Goal: Task Accomplishment & Management: Use online tool/utility

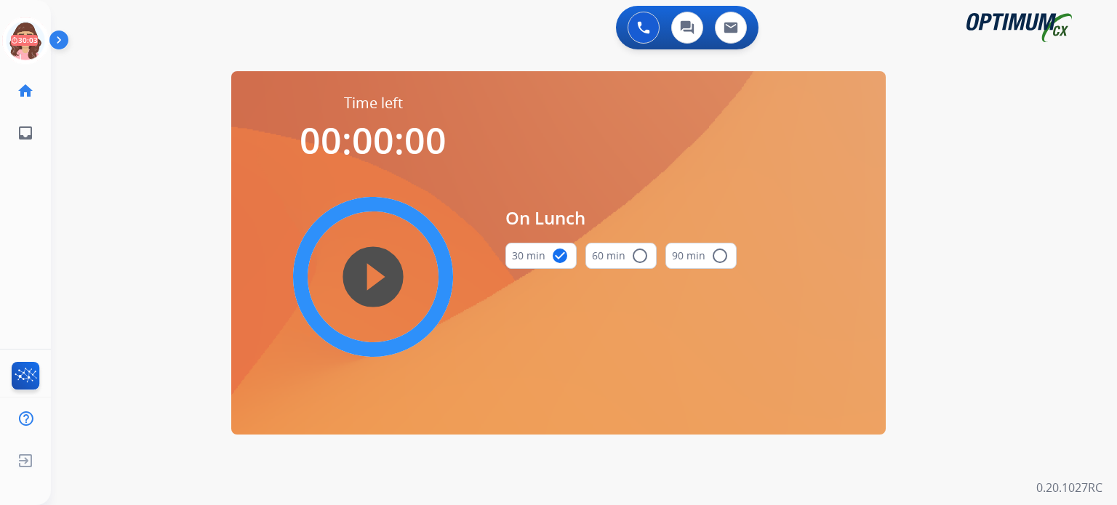
click at [26, 47] on icon at bounding box center [25, 40] width 47 height 47
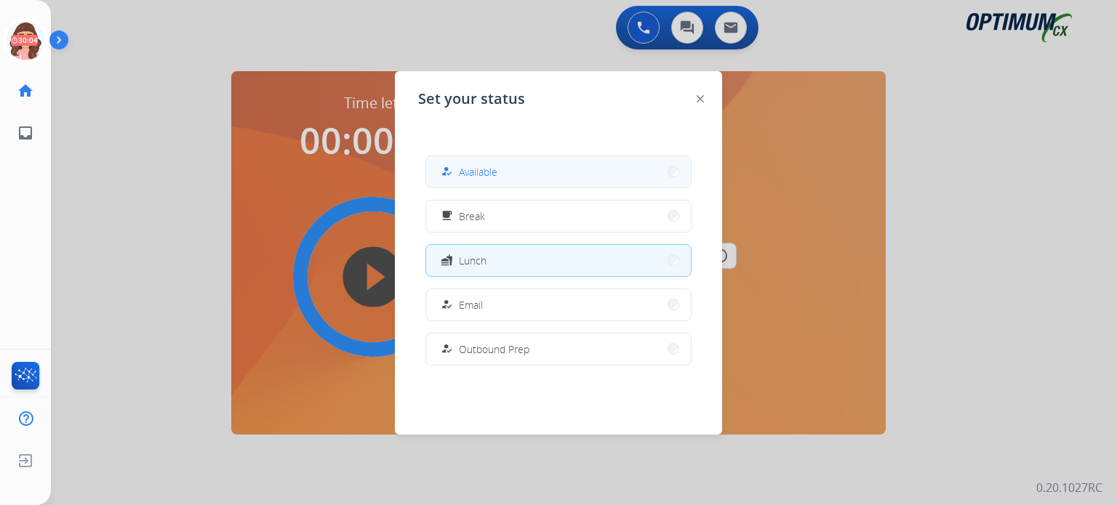
click at [468, 172] on span "Available" at bounding box center [478, 171] width 39 height 15
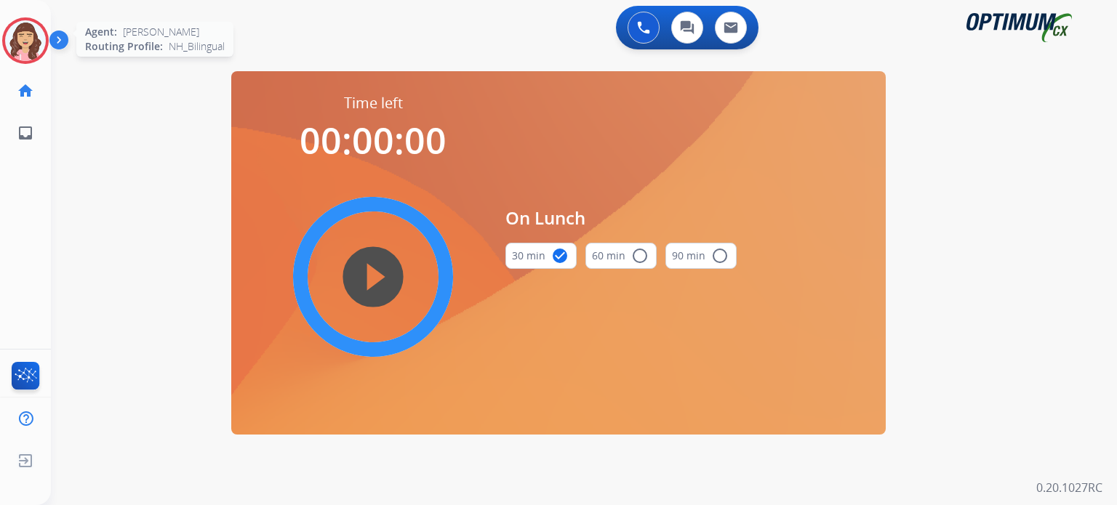
click at [22, 46] on img at bounding box center [25, 40] width 41 height 41
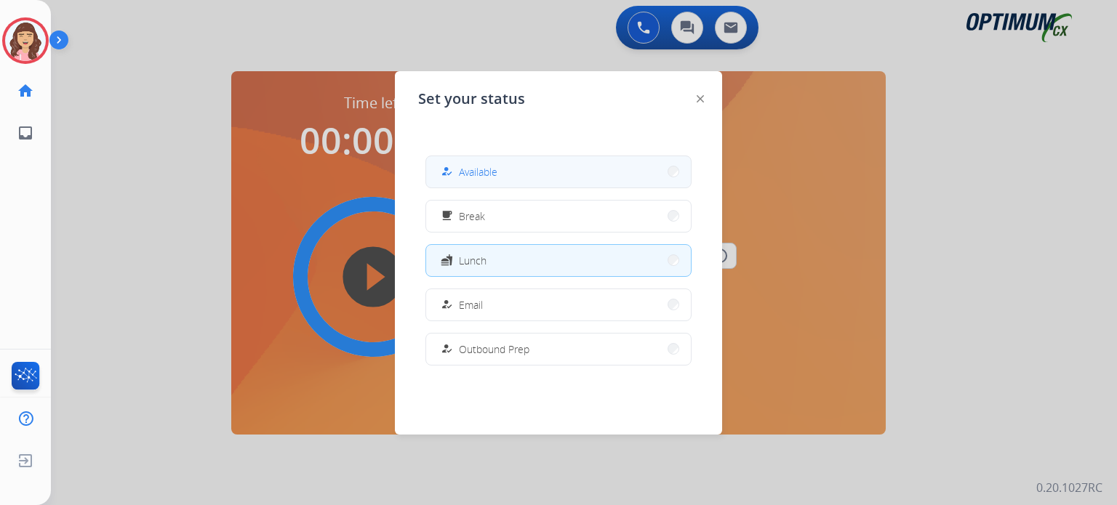
click at [507, 160] on button "how_to_reg Available" at bounding box center [558, 171] width 265 height 31
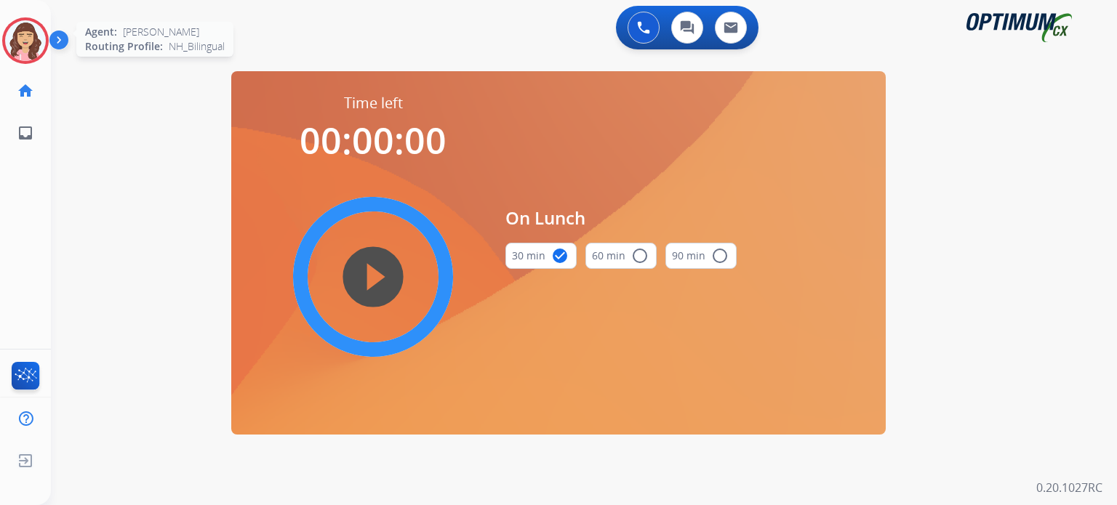
click at [24, 31] on img at bounding box center [25, 40] width 41 height 41
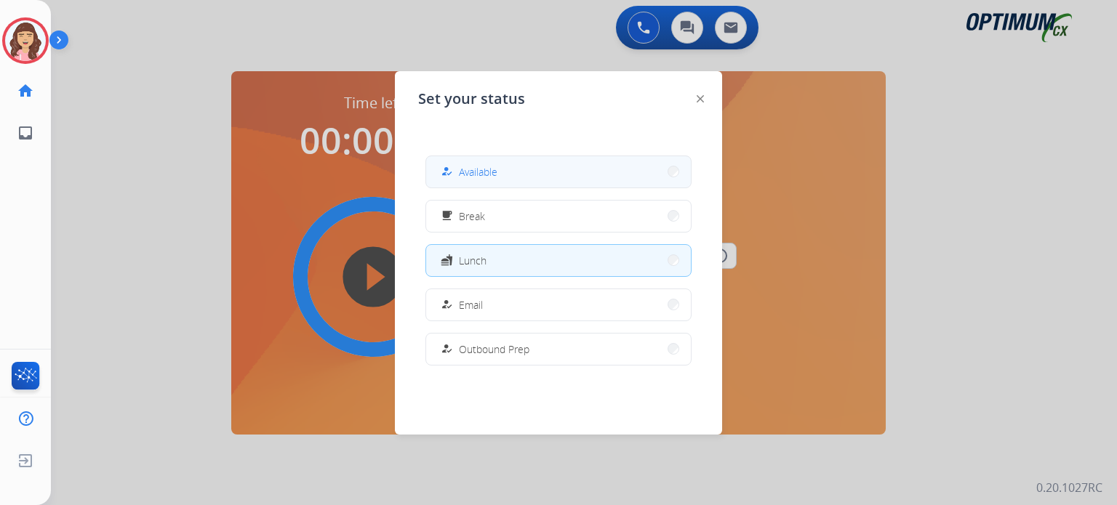
click at [486, 174] on span "Available" at bounding box center [478, 171] width 39 height 15
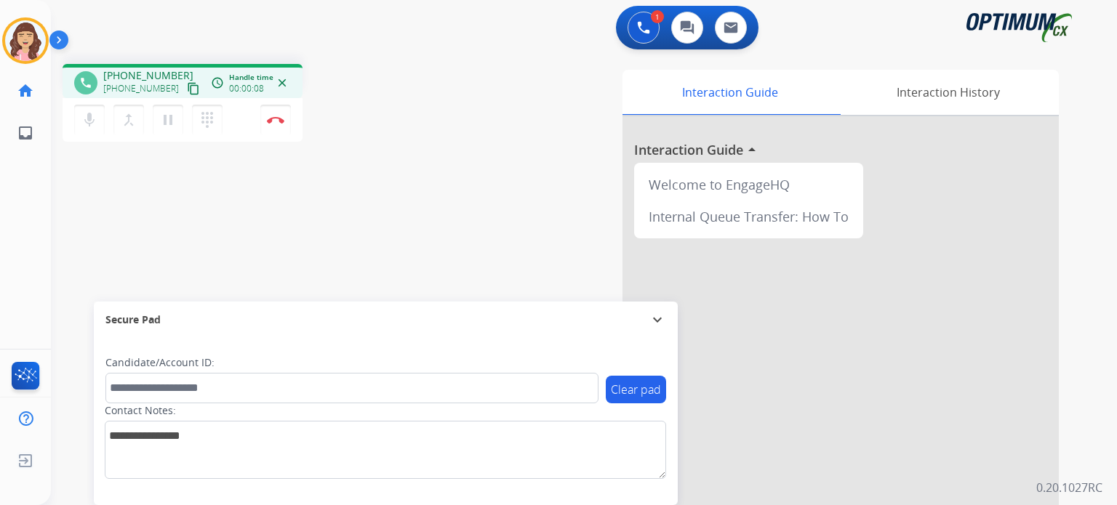
click at [187, 85] on mat-icon "content_copy" at bounding box center [193, 88] width 13 height 13
click at [167, 124] on mat-icon "pause" at bounding box center [167, 119] width 17 height 17
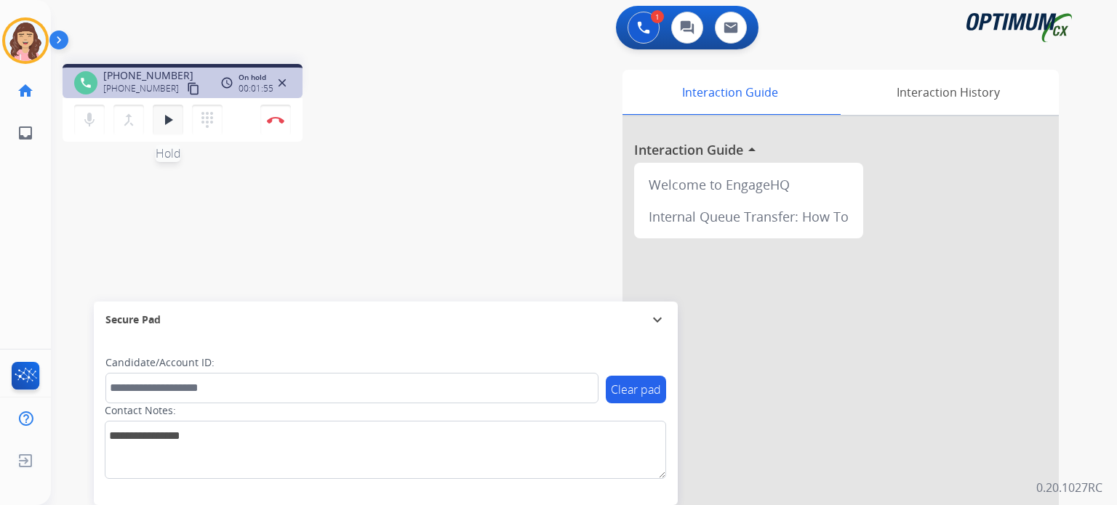
click at [174, 120] on mat-icon "play_arrow" at bounding box center [167, 119] width 17 height 17
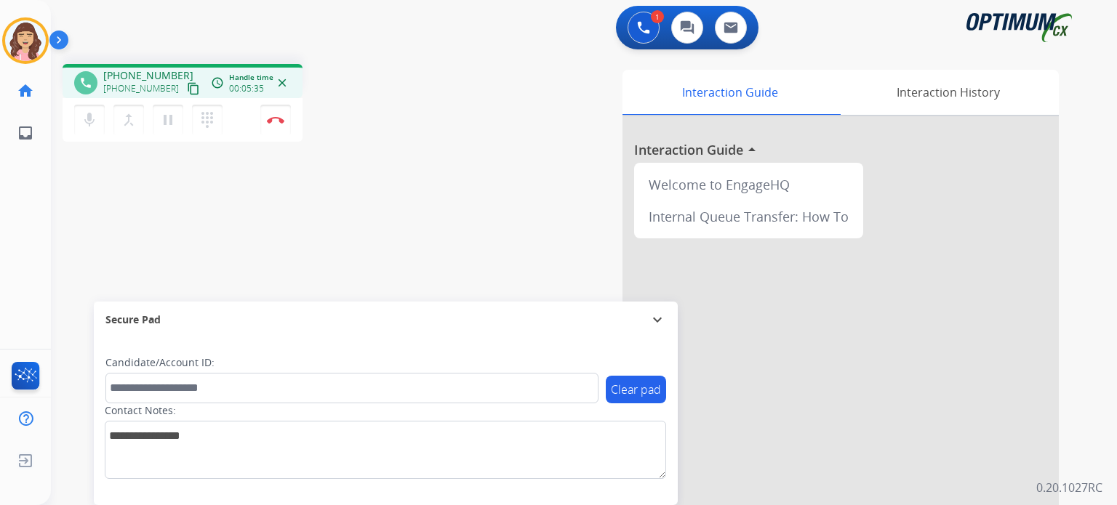
click at [409, 81] on div "phone [PHONE_NUMBER] [PHONE_NUMBER] content_copy access_time Call metrics Queue…" at bounding box center [252, 105] width 379 height 82
click at [273, 118] on img at bounding box center [275, 119] width 17 height 7
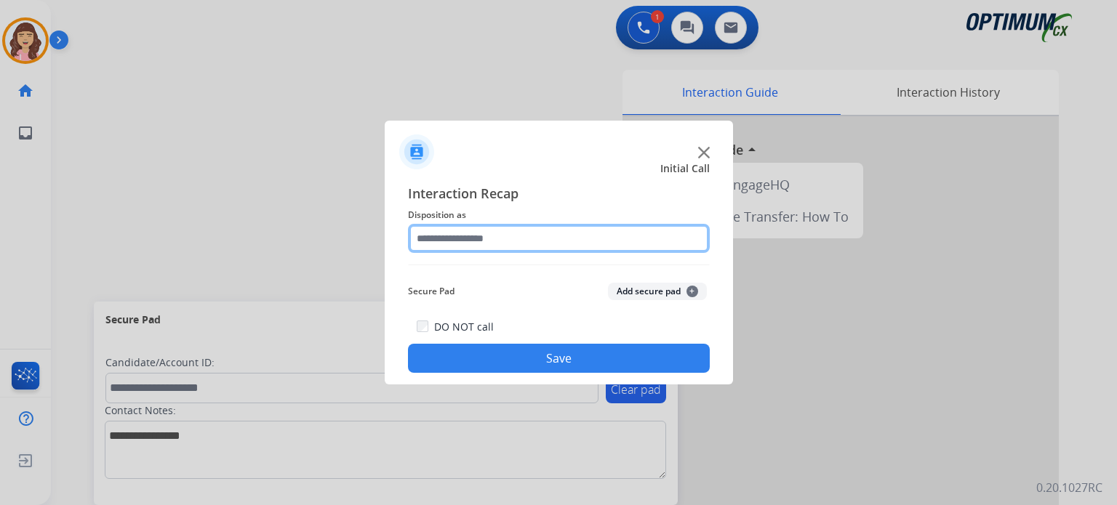
click at [489, 244] on input "text" at bounding box center [559, 238] width 302 height 29
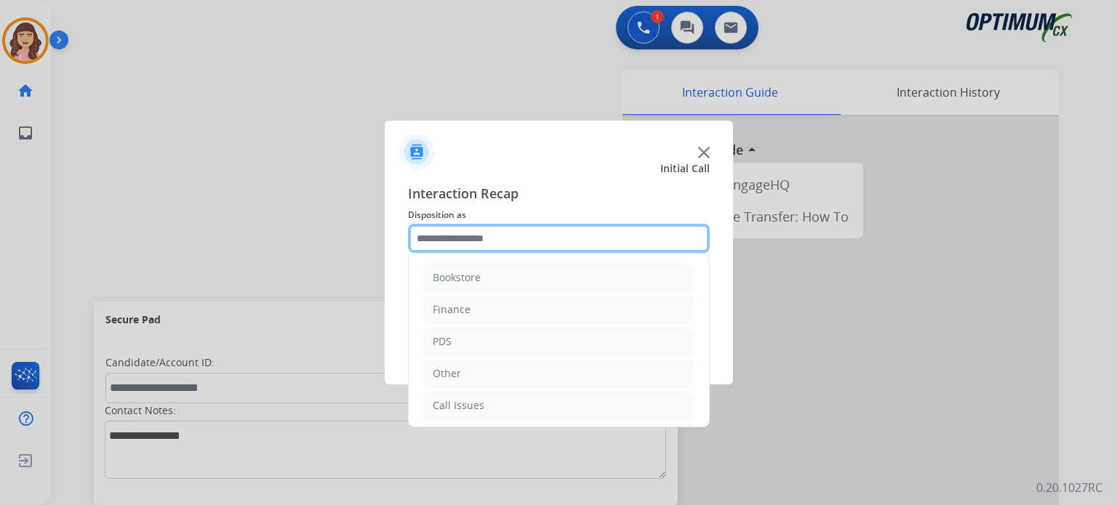
scroll to position [96, 0]
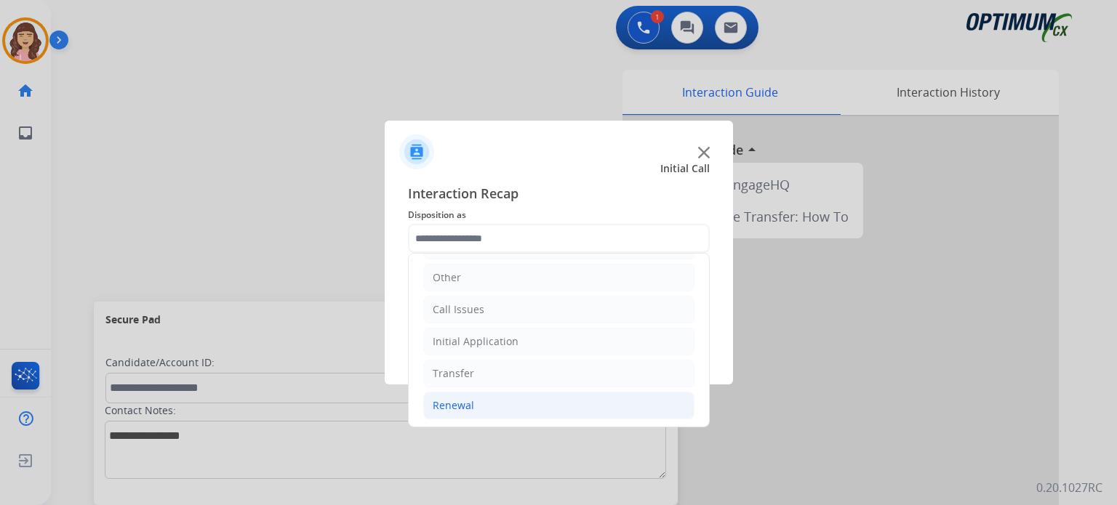
click at [475, 398] on li "Renewal" at bounding box center [558, 406] width 271 height 28
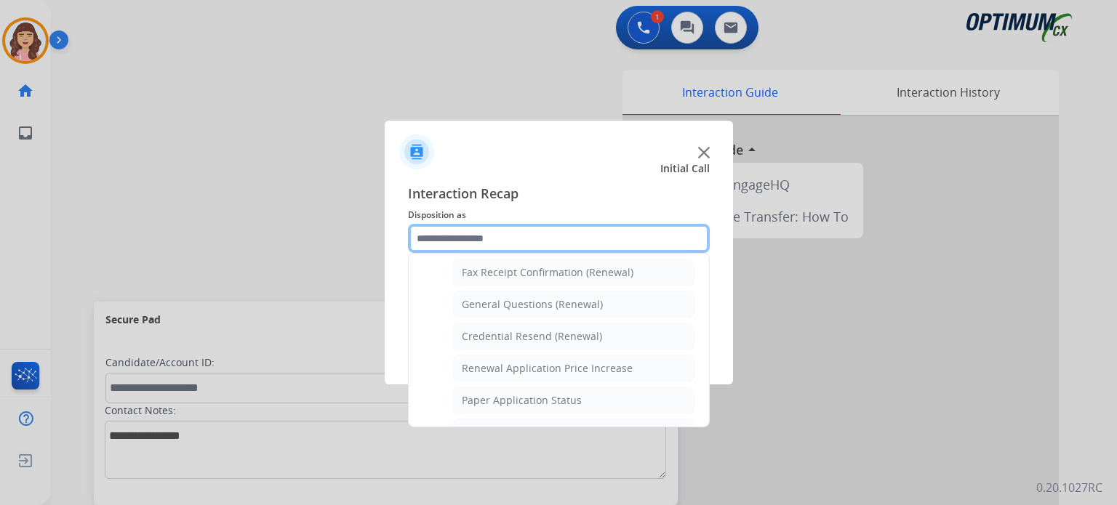
scroll to position [393, 0]
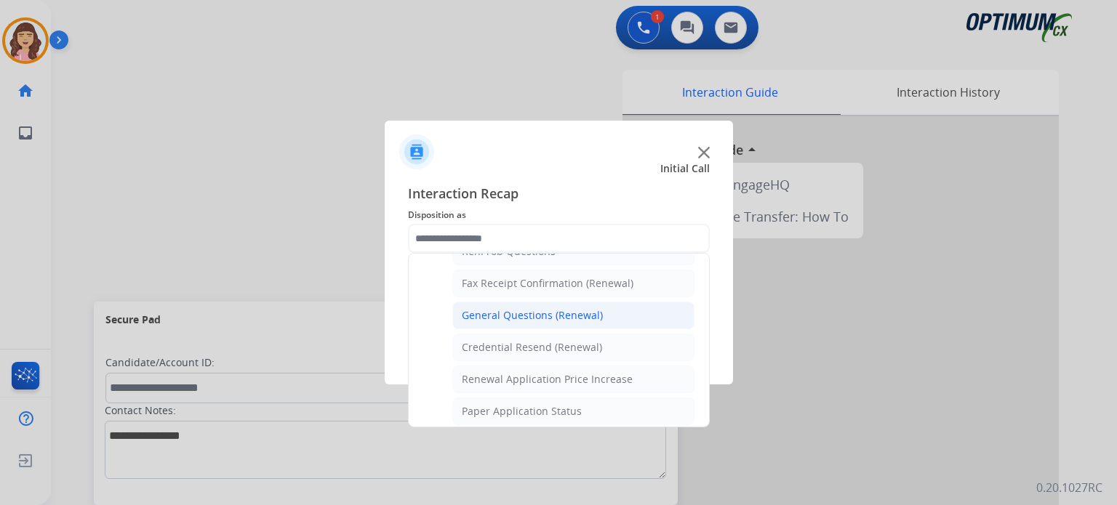
click at [551, 315] on div "General Questions (Renewal)" at bounding box center [532, 315] width 141 height 15
type input "**********"
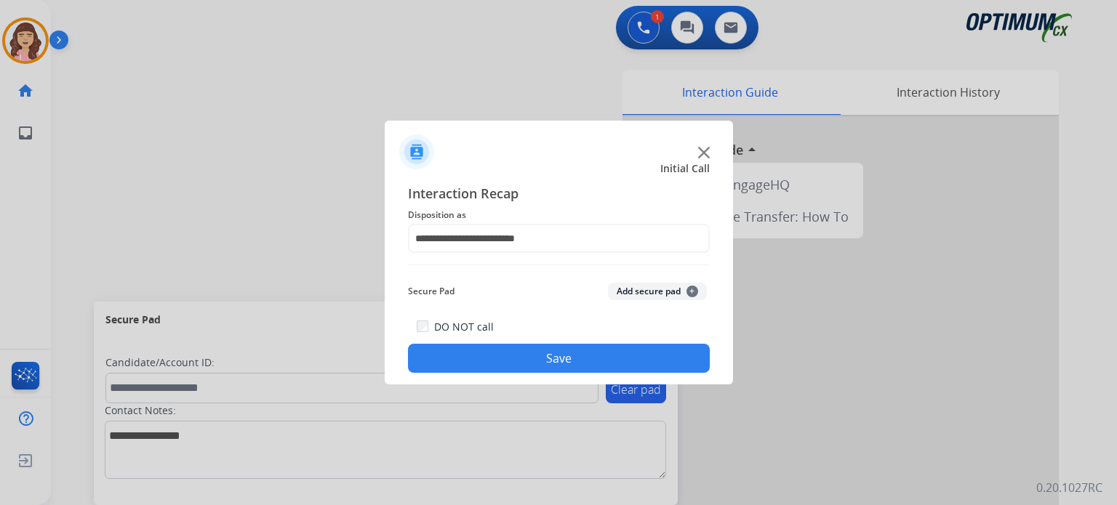
click at [533, 358] on button "Save" at bounding box center [559, 358] width 302 height 29
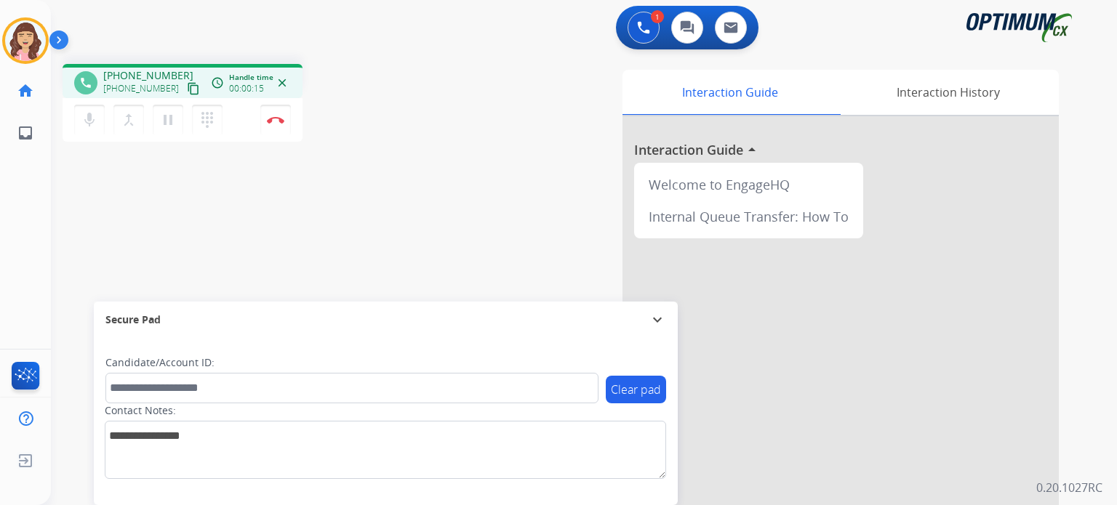
click at [187, 89] on mat-icon "content_copy" at bounding box center [193, 88] width 13 height 13
click at [342, 228] on div "phone [PHONE_NUMBER] [PHONE_NUMBER] content_copy access_time Call metrics Queue…" at bounding box center [566, 355] width 1031 height 606
click at [391, 235] on div "phone [PHONE_NUMBER] [PHONE_NUMBER] content_copy access_time Call metrics Queue…" at bounding box center [566, 355] width 1031 height 606
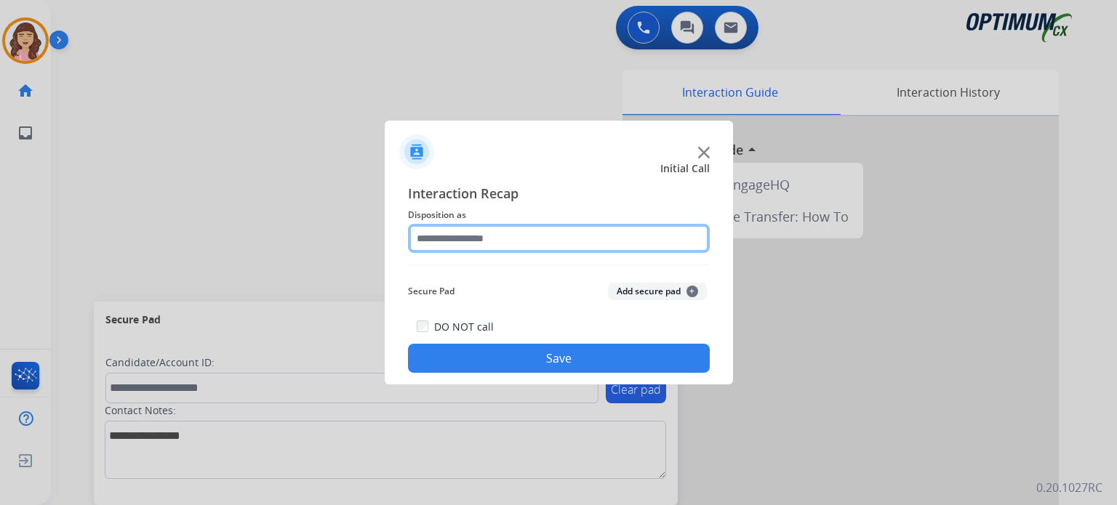
click at [491, 235] on input "text" at bounding box center [559, 238] width 302 height 29
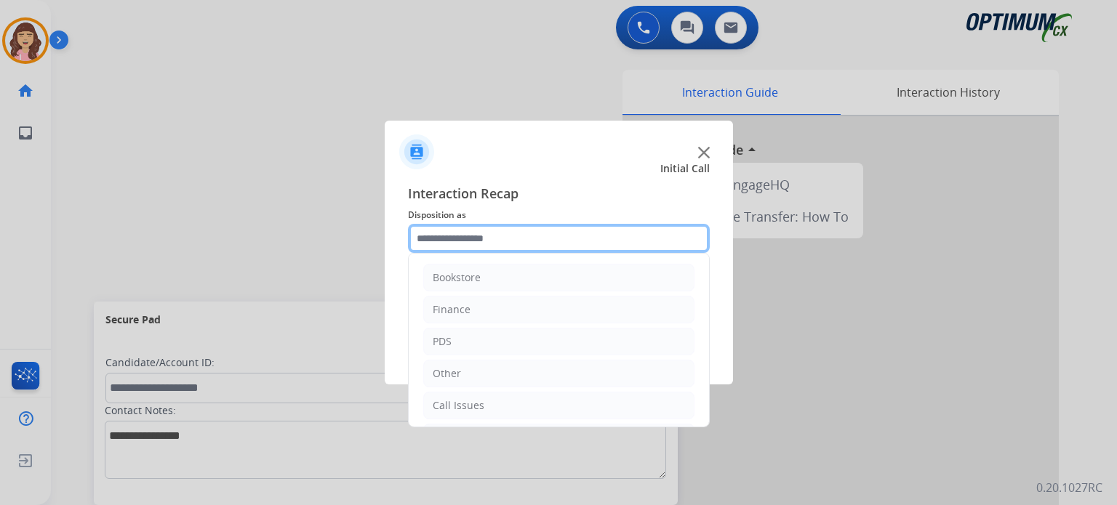
scroll to position [96, 0]
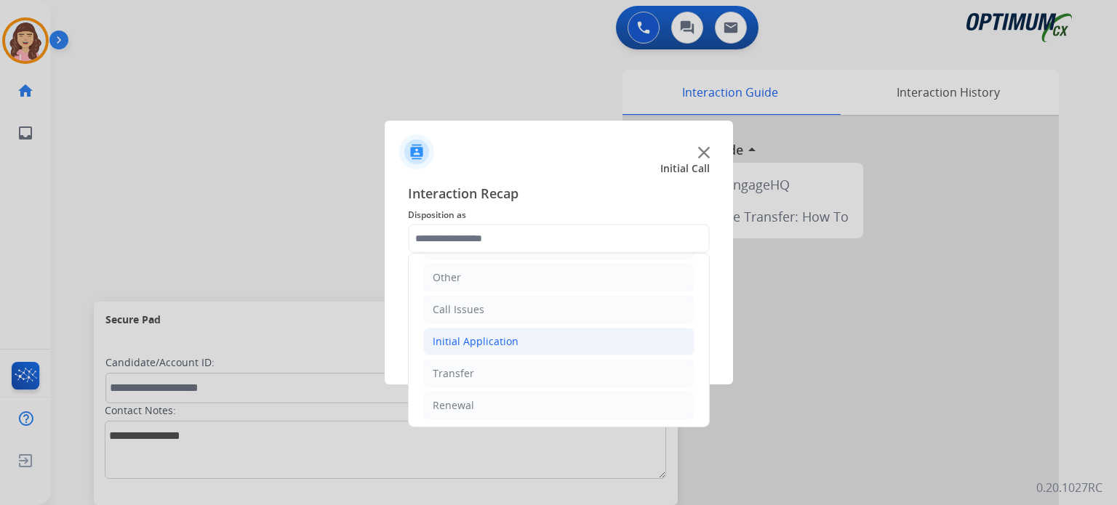
click at [523, 342] on li "Initial Application" at bounding box center [558, 342] width 271 height 28
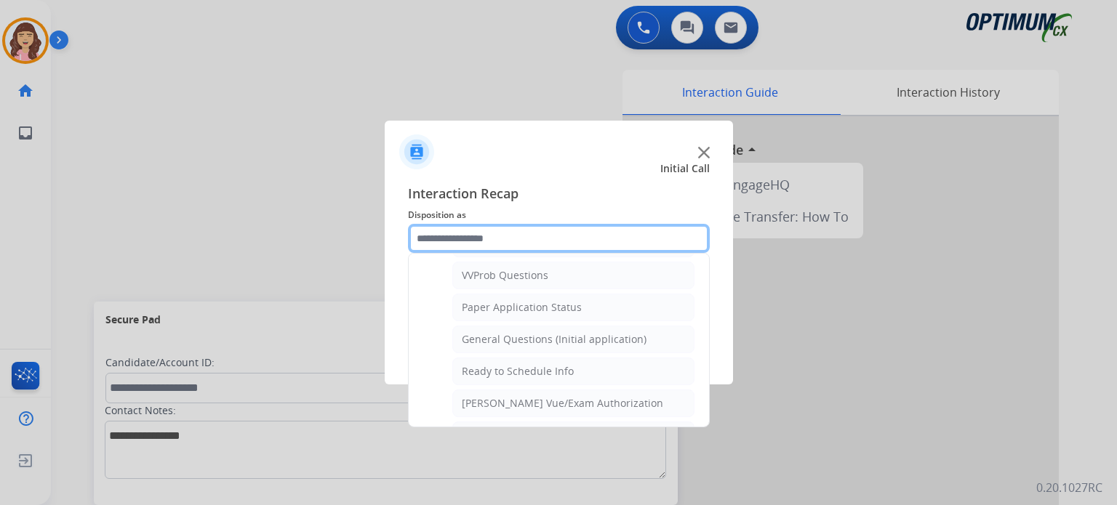
scroll to position [794, 0]
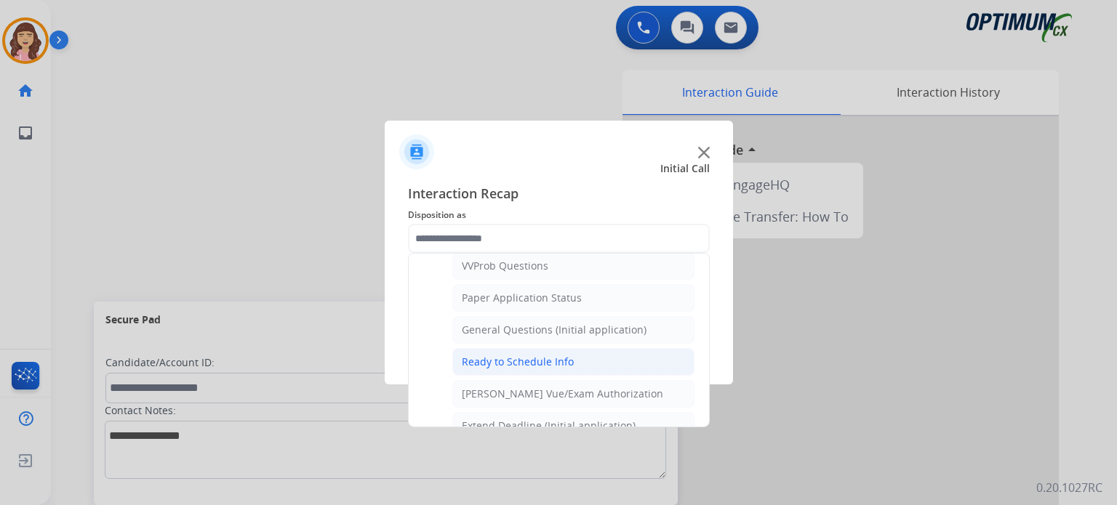
click at [545, 355] on div "Ready to Schedule Info" at bounding box center [518, 362] width 112 height 15
type input "**********"
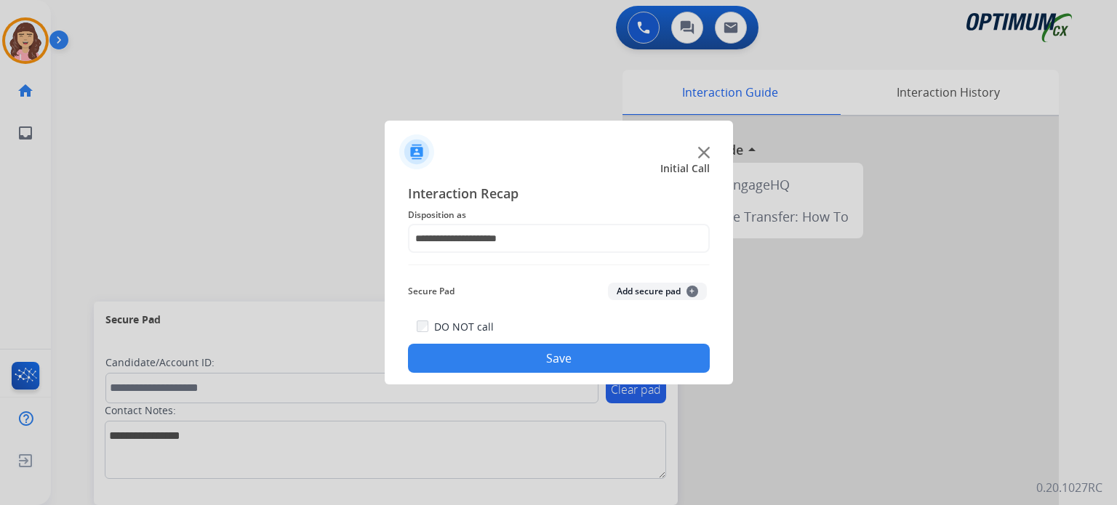
click at [545, 354] on button "Save" at bounding box center [559, 358] width 302 height 29
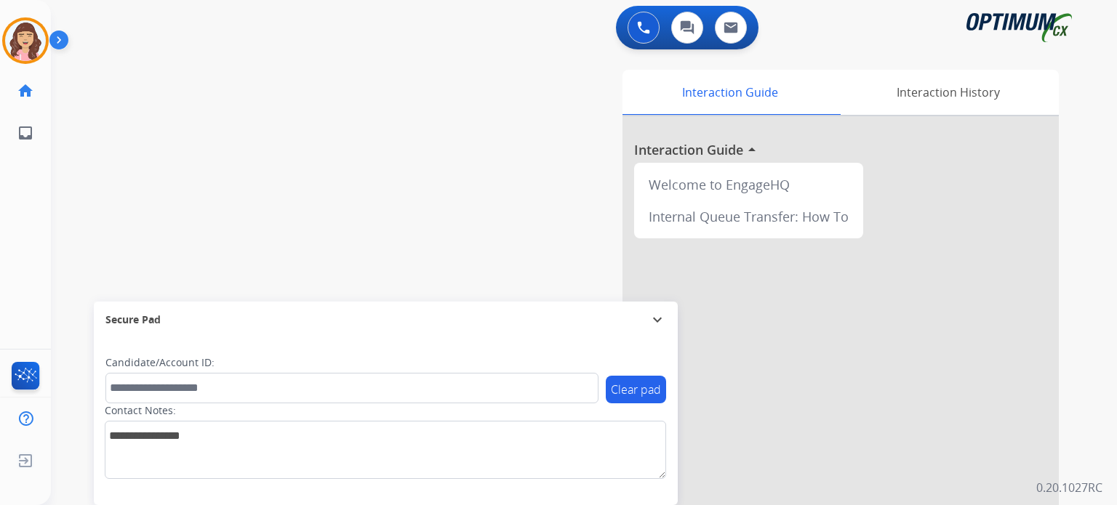
click at [273, 136] on div "swap_horiz Break voice bridge close_fullscreen Connect 3-Way Call merge_type Se…" at bounding box center [566, 355] width 1031 height 606
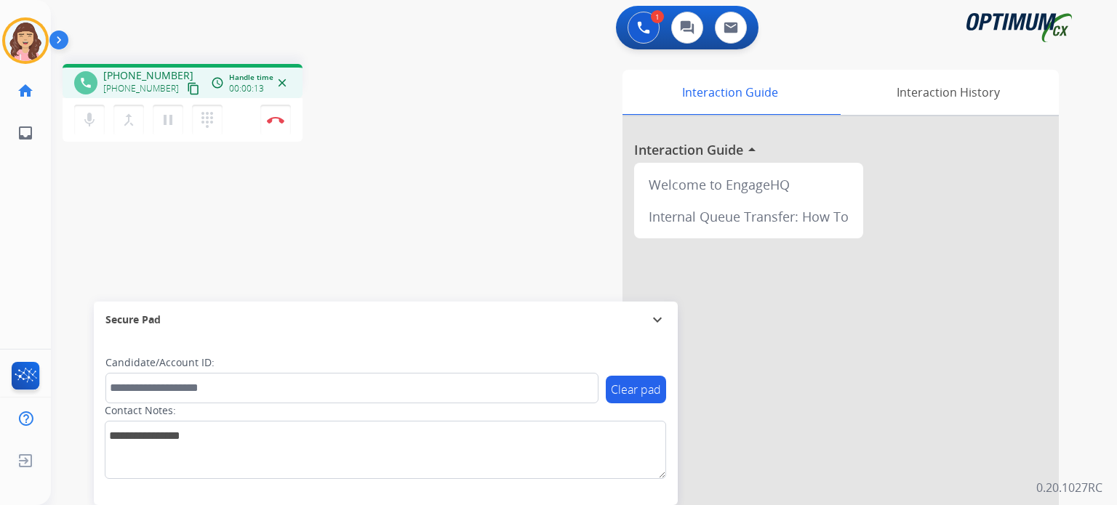
click at [187, 86] on mat-icon "content_copy" at bounding box center [193, 88] width 13 height 13
click at [272, 118] on img at bounding box center [275, 119] width 17 height 7
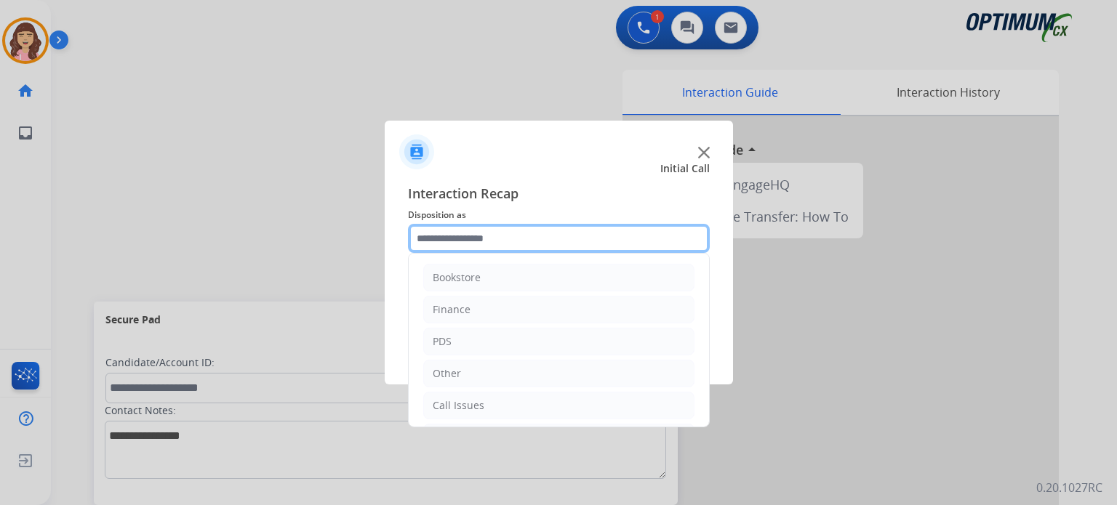
click at [493, 232] on input "text" at bounding box center [559, 238] width 302 height 29
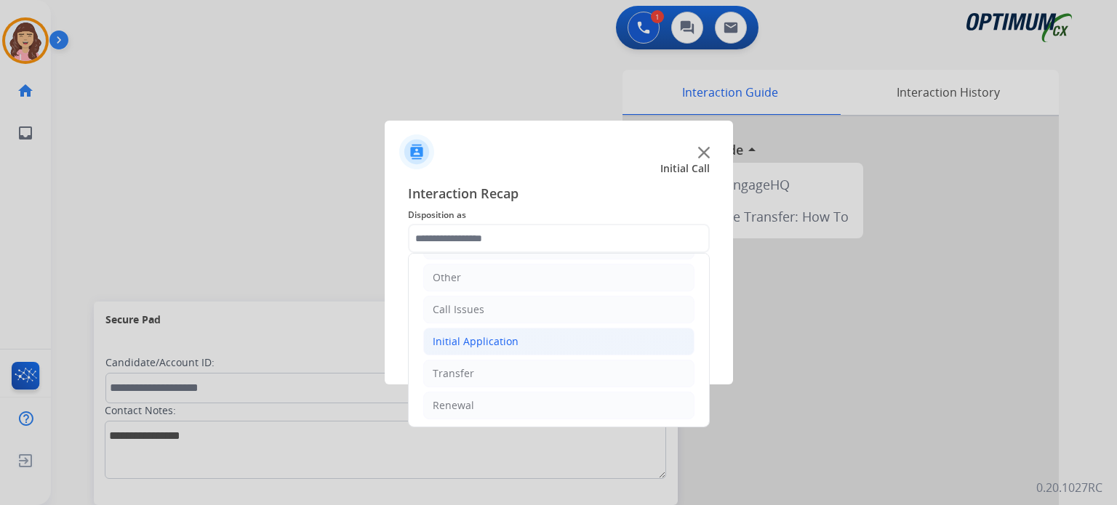
click at [526, 339] on li "Initial Application" at bounding box center [558, 342] width 271 height 28
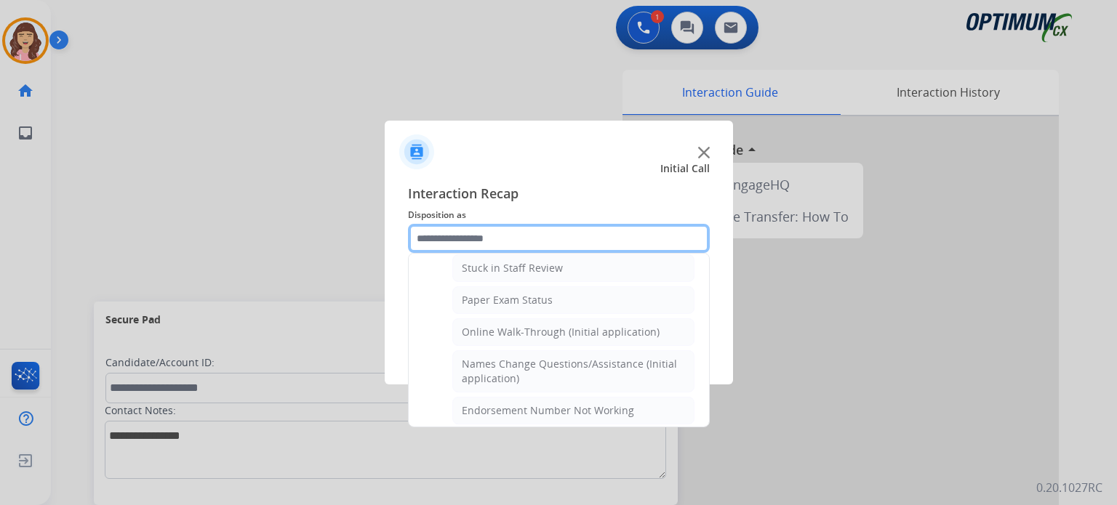
scroll to position [256, 0]
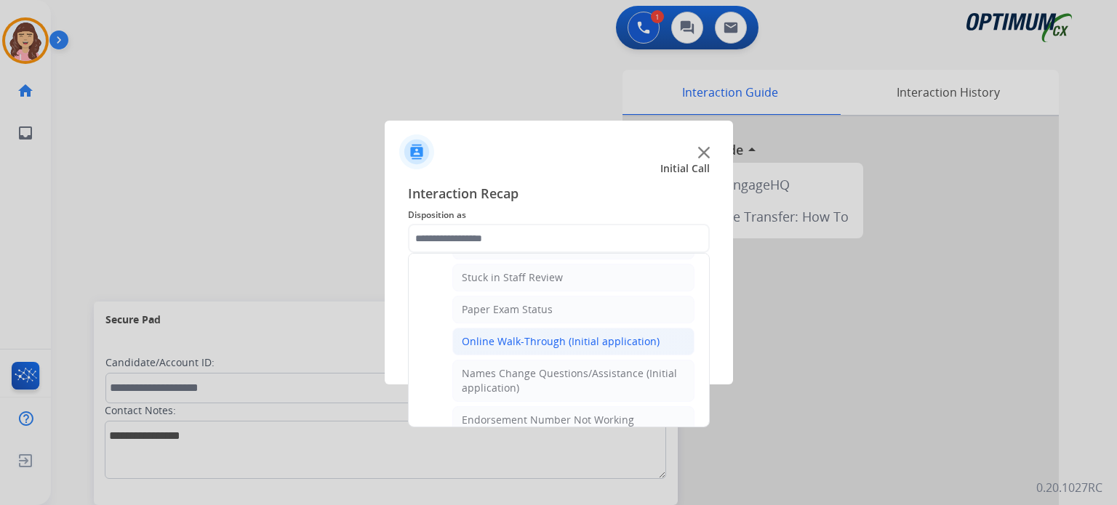
click at [534, 334] on div "Online Walk-Through (Initial application)" at bounding box center [561, 341] width 198 height 15
type input "**********"
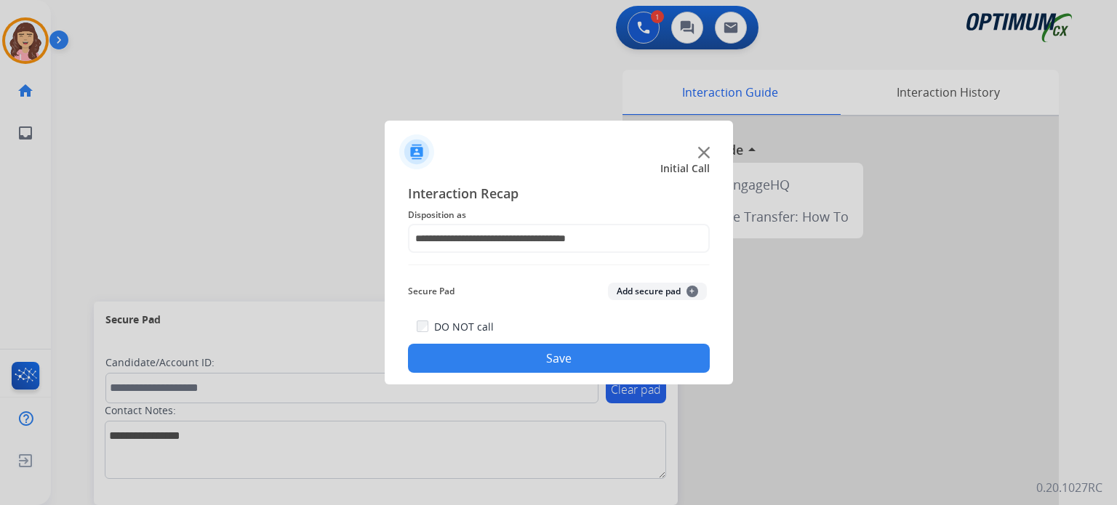
click at [564, 360] on button "Save" at bounding box center [559, 358] width 302 height 29
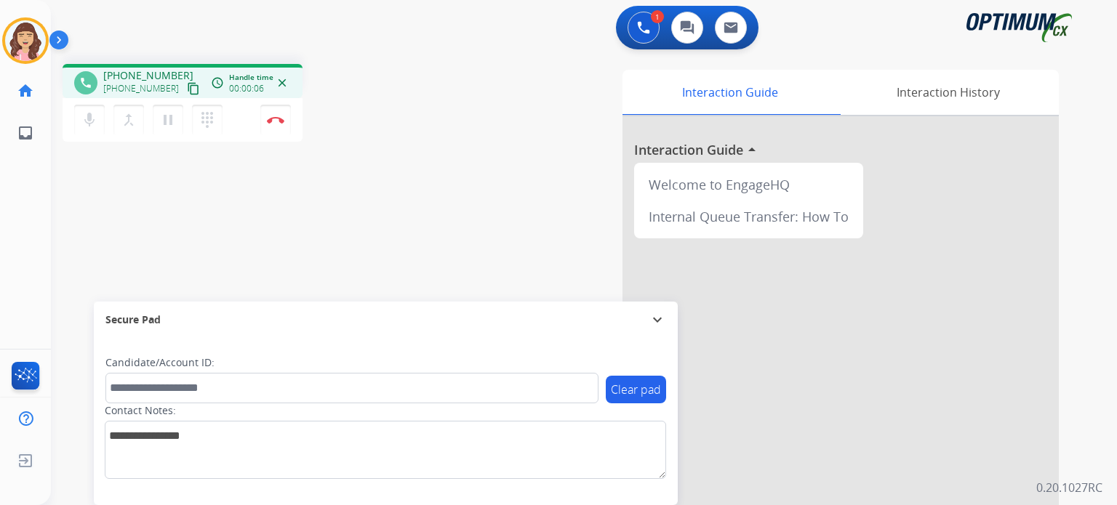
click at [187, 87] on mat-icon "content_copy" at bounding box center [193, 88] width 13 height 13
click at [456, 145] on div "Interaction Guide Interaction History Interaction Guide arrow_drop_up Welcome t…" at bounding box center [752, 364] width 611 height 589
click at [393, 197] on div "phone [PHONE_NUMBER] [PHONE_NUMBER] content_copy access_time Call metrics Queue…" at bounding box center [566, 355] width 1031 height 606
click at [274, 124] on button "Disconnect" at bounding box center [275, 120] width 31 height 31
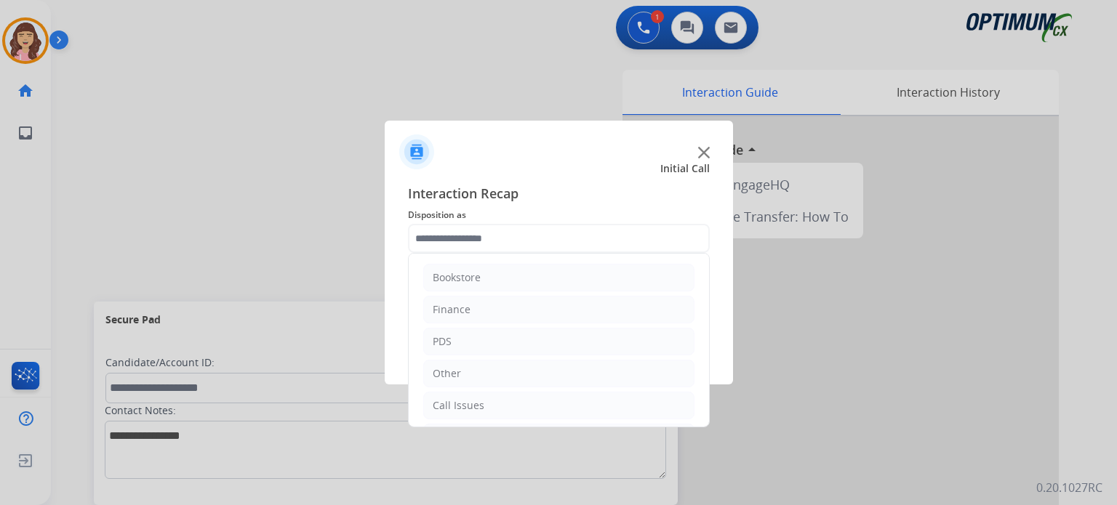
click at [496, 235] on input "text" at bounding box center [559, 238] width 302 height 29
click at [497, 334] on div "Initial Application" at bounding box center [476, 341] width 86 height 15
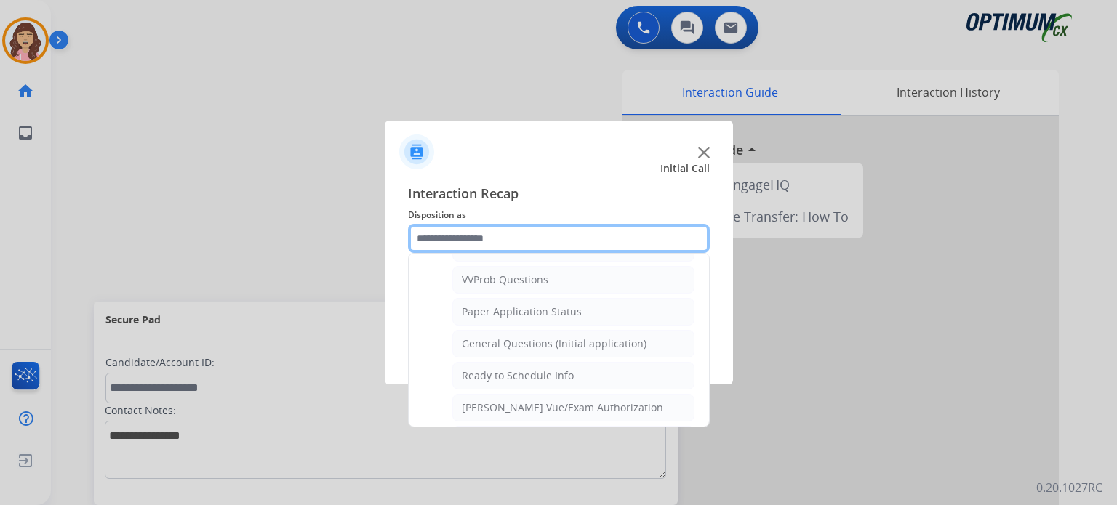
scroll to position [763, 0]
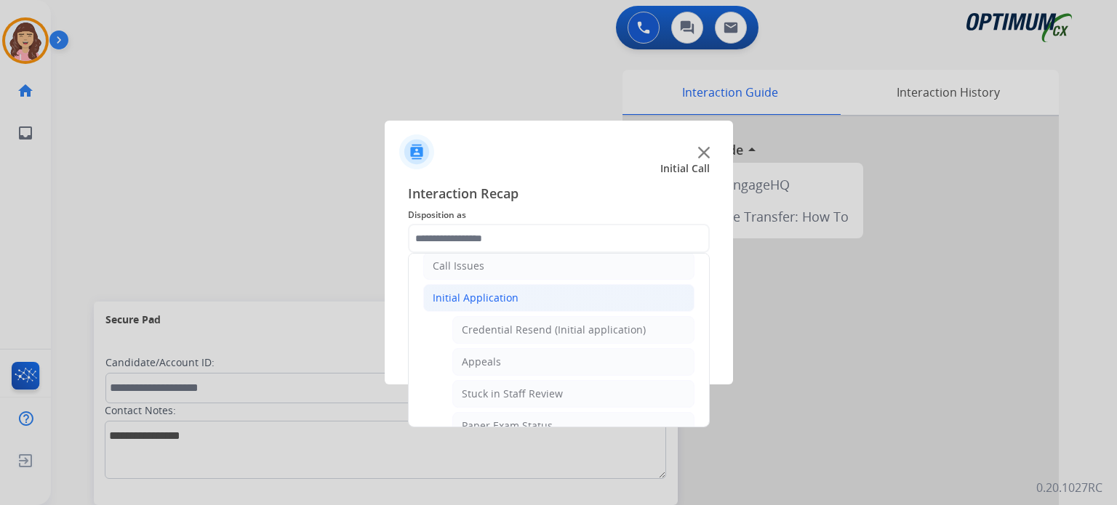
click at [474, 299] on div "Initial Application" at bounding box center [476, 298] width 86 height 15
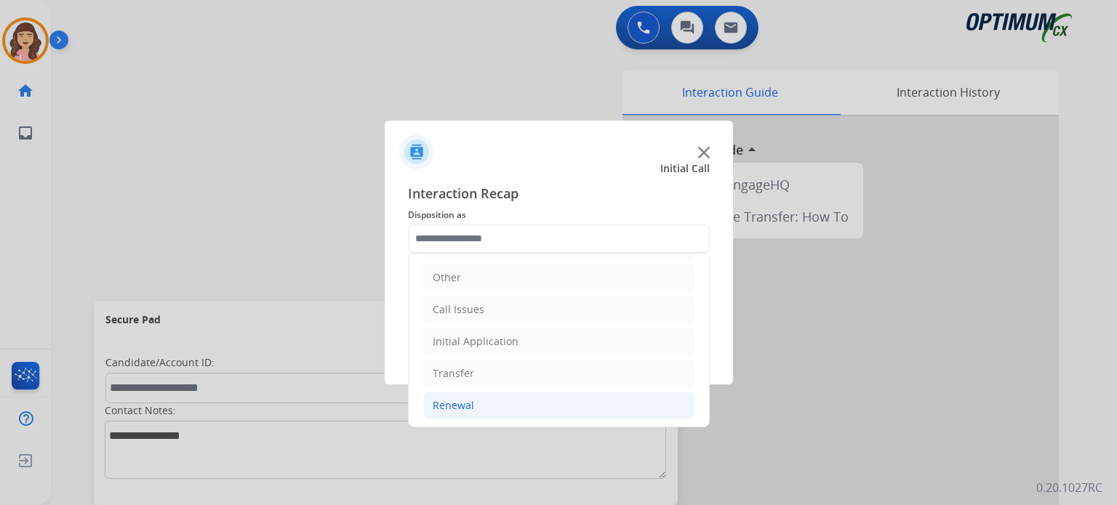
click at [468, 403] on div "Renewal" at bounding box center [453, 405] width 41 height 15
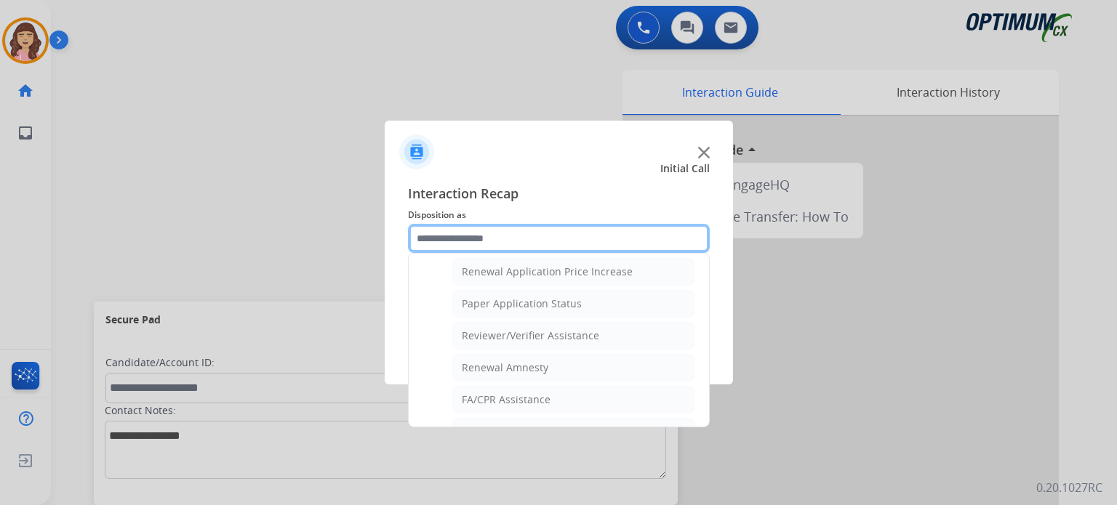
scroll to position [547, 0]
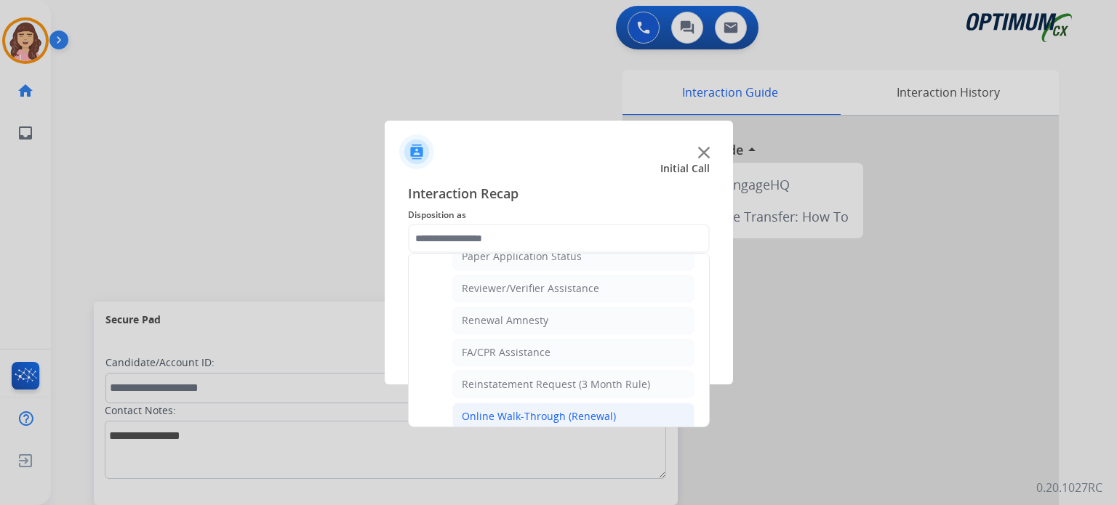
click at [574, 409] on div "Online Walk-Through (Renewal)" at bounding box center [539, 416] width 154 height 15
type input "**********"
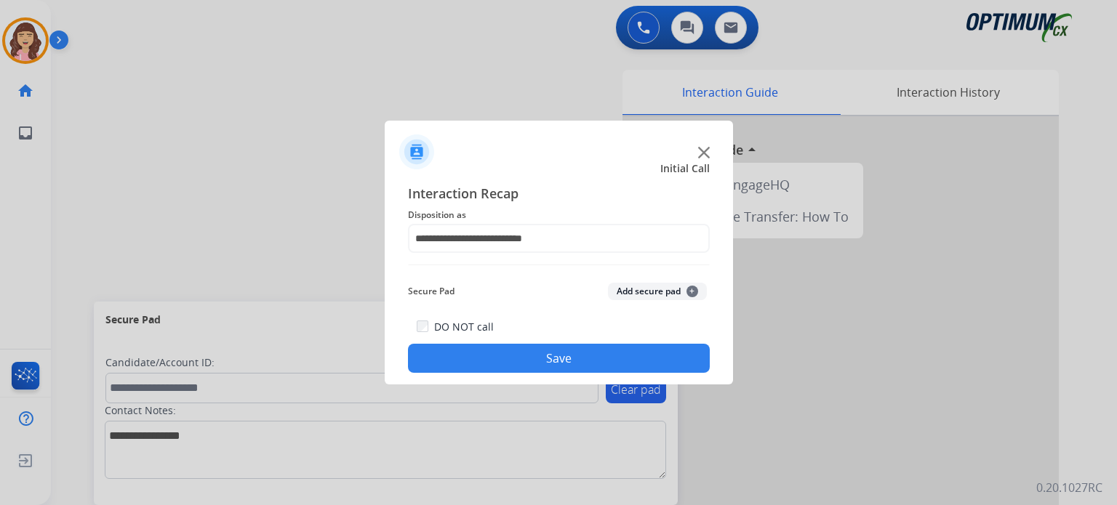
click at [574, 355] on button "Save" at bounding box center [559, 358] width 302 height 29
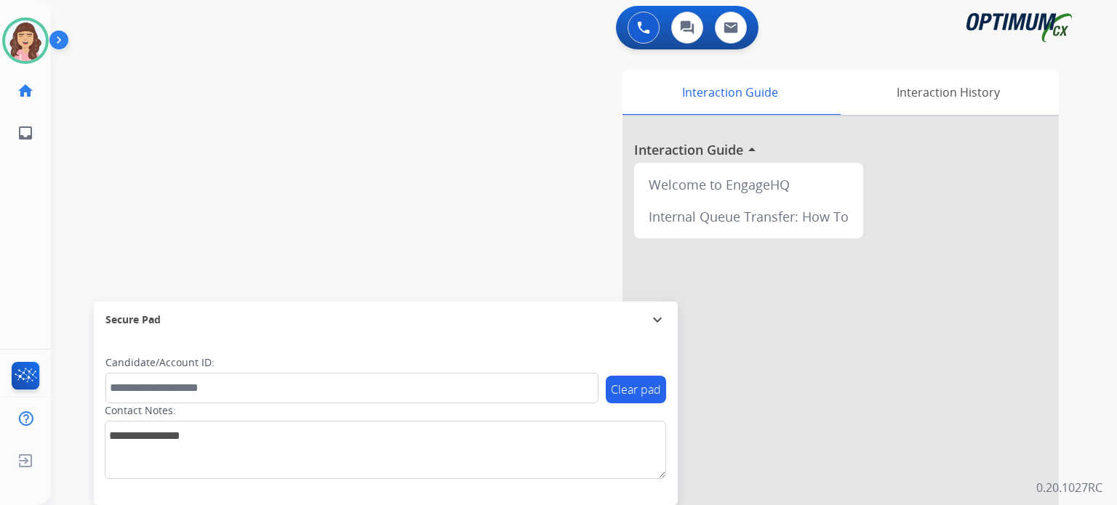
click at [205, 110] on div "swap_horiz Break voice bridge close_fullscreen Connect 3-Way Call merge_type Se…" at bounding box center [566, 355] width 1031 height 606
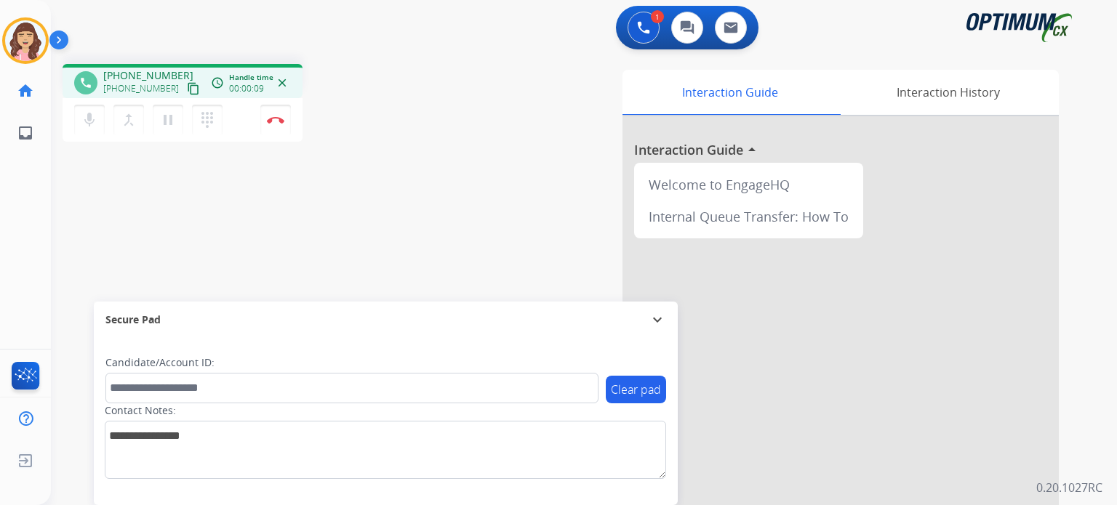
click at [187, 89] on mat-icon "content_copy" at bounding box center [193, 88] width 13 height 13
click at [312, 252] on div "phone [PHONE_NUMBER] [PHONE_NUMBER] content_copy access_time Call metrics Queue…" at bounding box center [566, 355] width 1031 height 606
click at [363, 228] on div "phone [PHONE_NUMBER] [PHONE_NUMBER] content_copy access_time Call metrics Queue…" at bounding box center [566, 355] width 1031 height 606
click at [273, 120] on img at bounding box center [275, 119] width 17 height 7
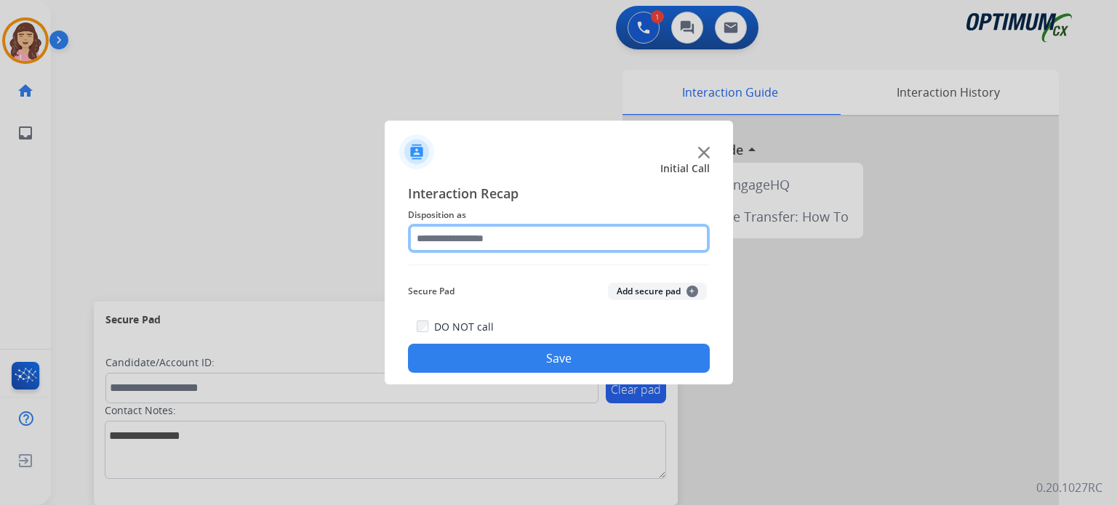
click at [501, 235] on input "text" at bounding box center [559, 238] width 302 height 29
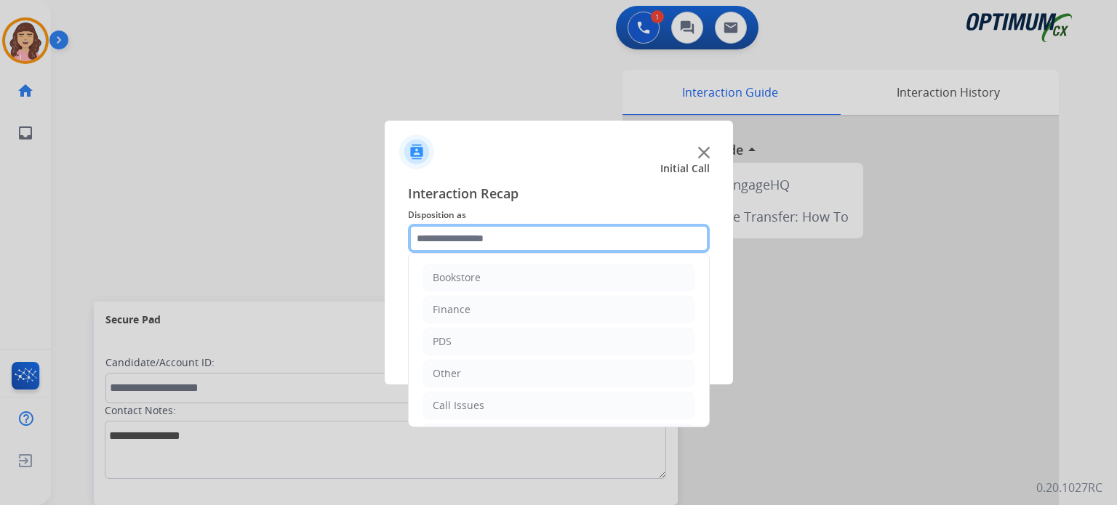
scroll to position [96, 0]
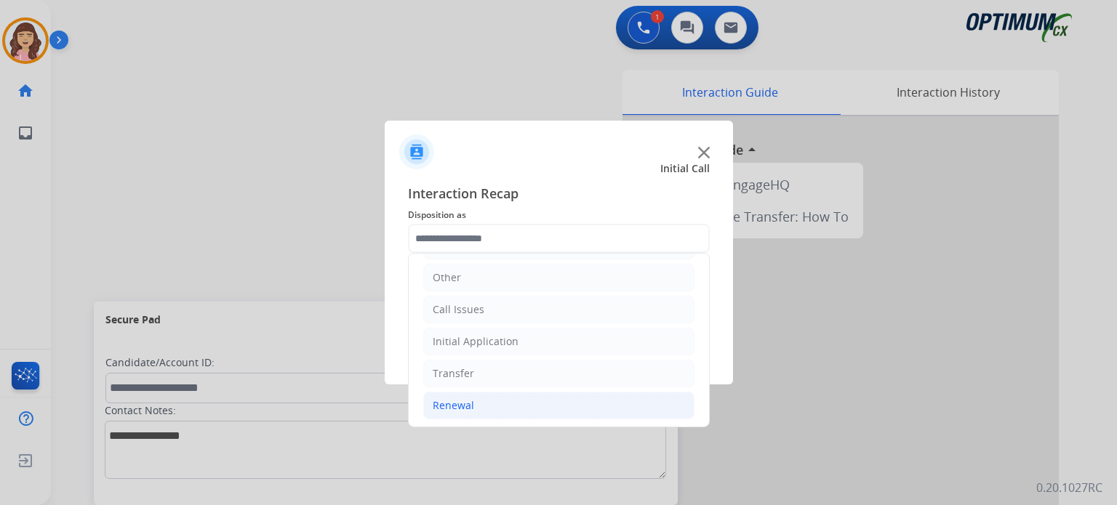
click at [486, 403] on li "Renewal" at bounding box center [558, 406] width 271 height 28
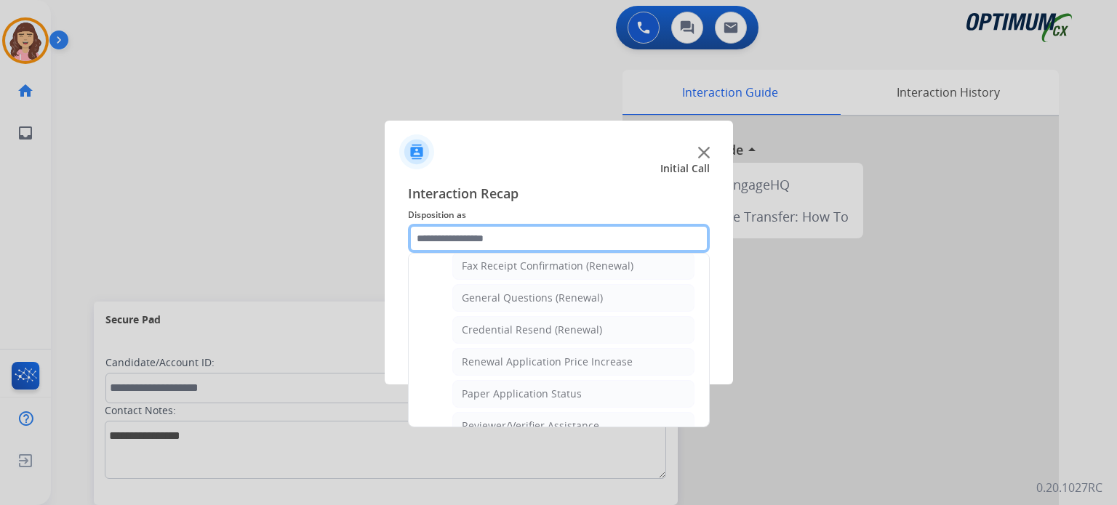
scroll to position [381, 0]
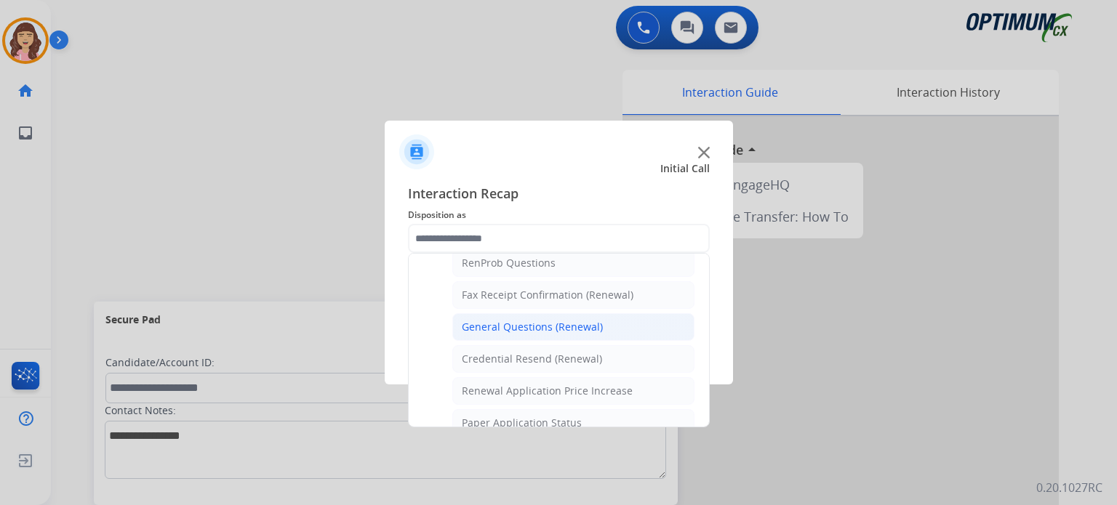
click at [521, 321] on div "General Questions (Renewal)" at bounding box center [532, 327] width 141 height 15
type input "**********"
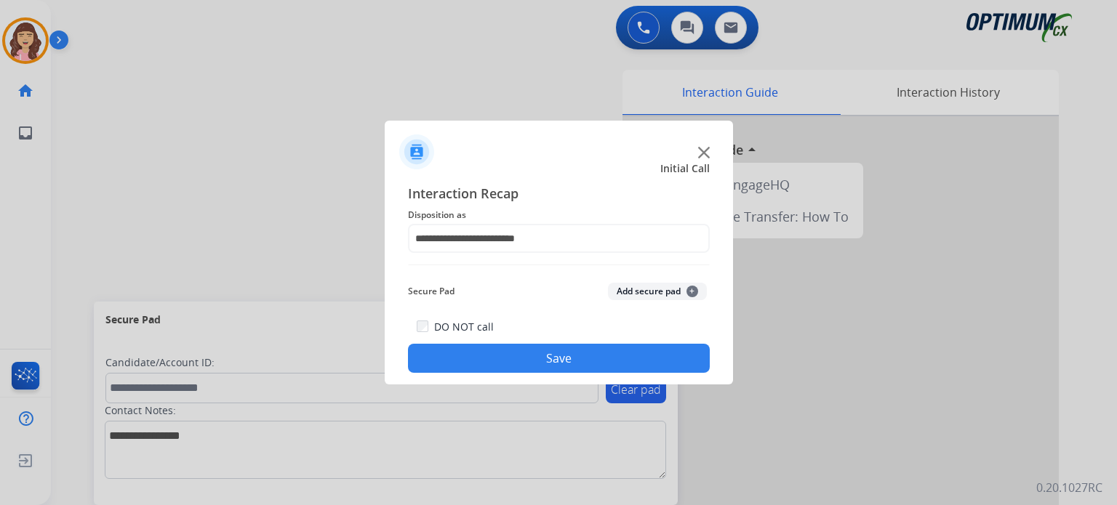
click at [541, 357] on button "Save" at bounding box center [559, 358] width 302 height 29
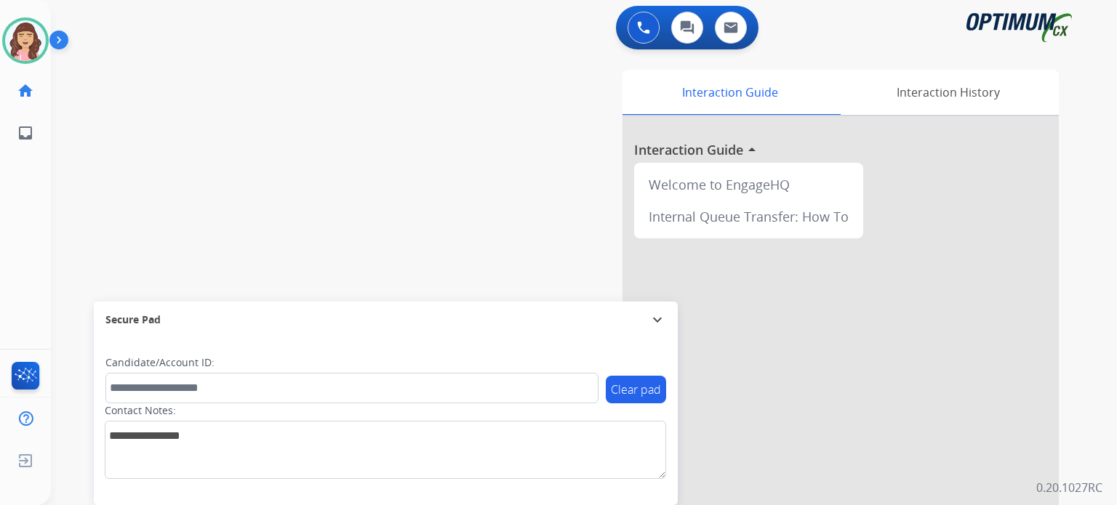
click at [198, 272] on div "swap_horiz Break voice bridge close_fullscreen Connect 3-Way Call merge_type Se…" at bounding box center [566, 355] width 1031 height 606
click at [213, 188] on div "swap_horiz Break voice bridge close_fullscreen Connect 3-Way Call merge_type Se…" at bounding box center [566, 355] width 1031 height 606
click at [214, 212] on div "swap_horiz Break voice bridge close_fullscreen Connect 3-Way Call merge_type Se…" at bounding box center [566, 355] width 1031 height 606
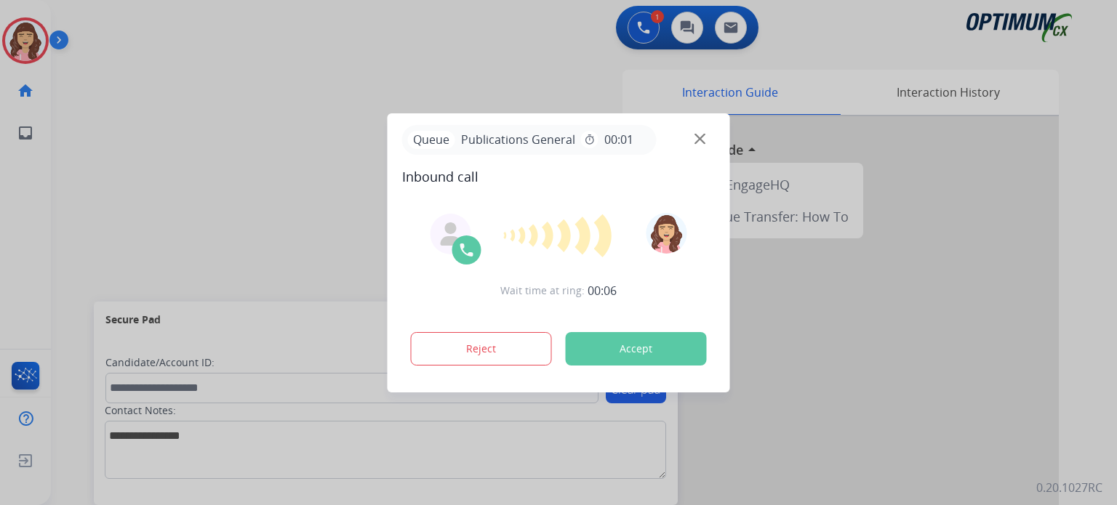
click at [795, 443] on div at bounding box center [558, 252] width 1117 height 505
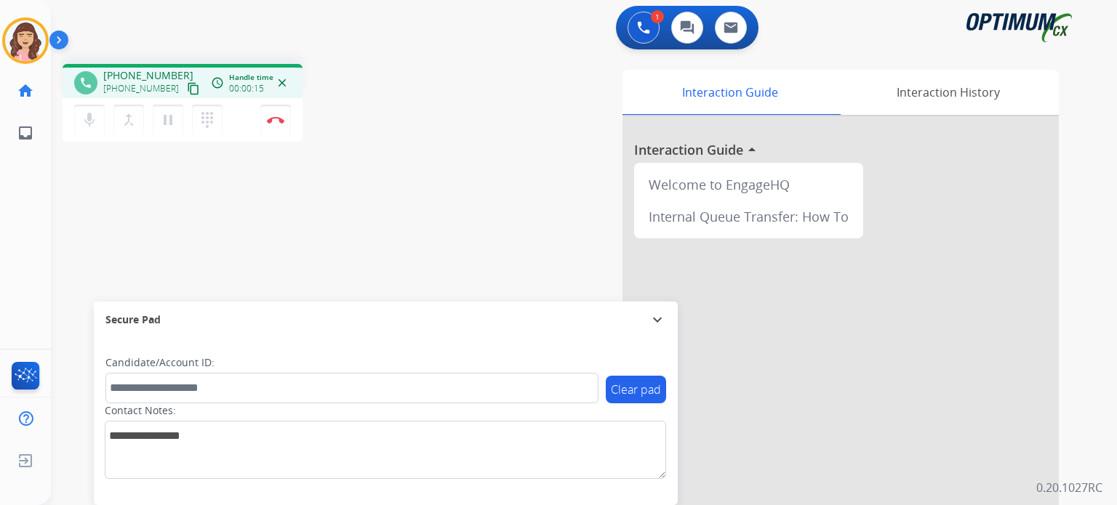
click at [187, 83] on mat-icon "content_copy" at bounding box center [193, 88] width 13 height 13
click at [273, 121] on img at bounding box center [275, 119] width 17 height 7
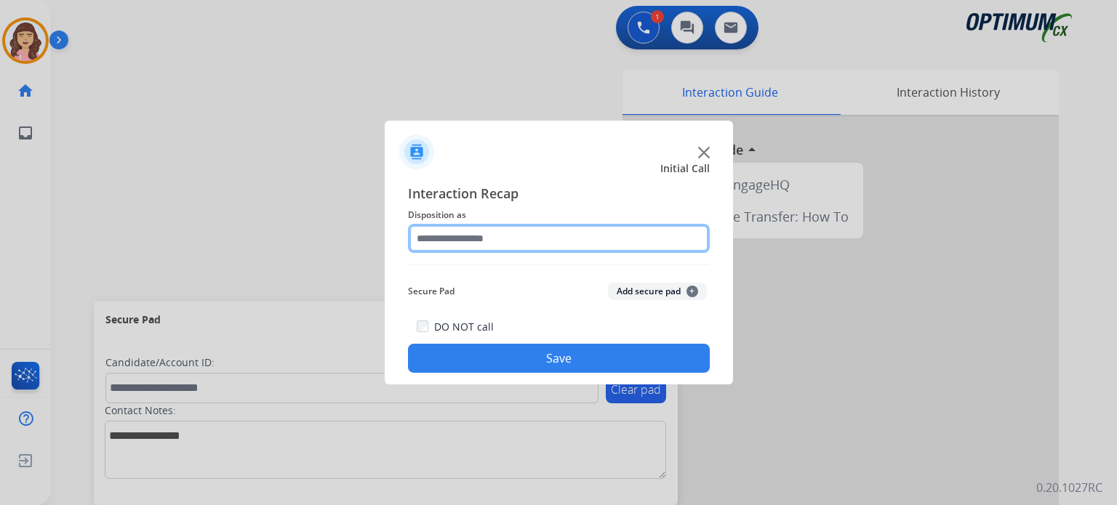
click at [499, 247] on input "text" at bounding box center [559, 238] width 302 height 29
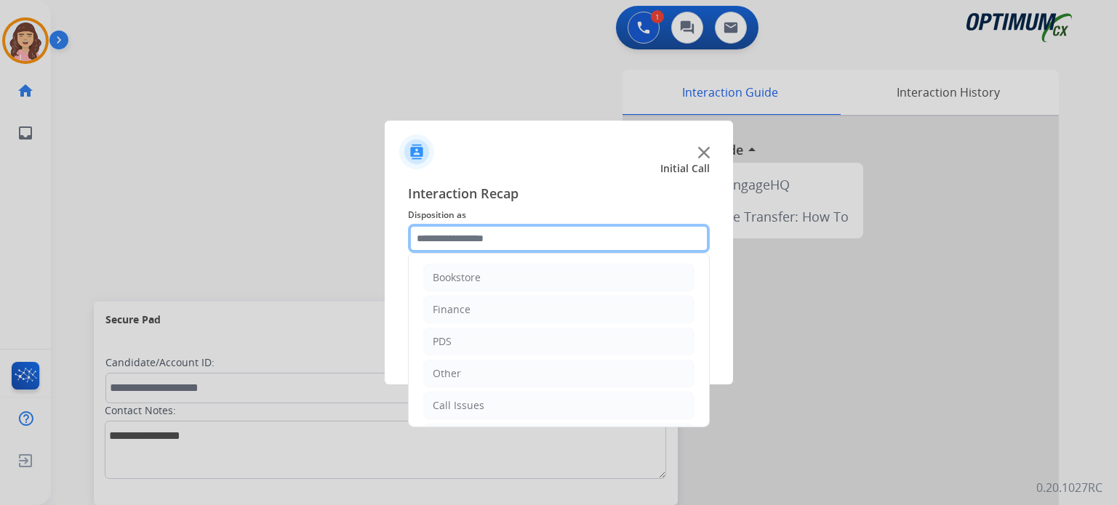
scroll to position [96, 0]
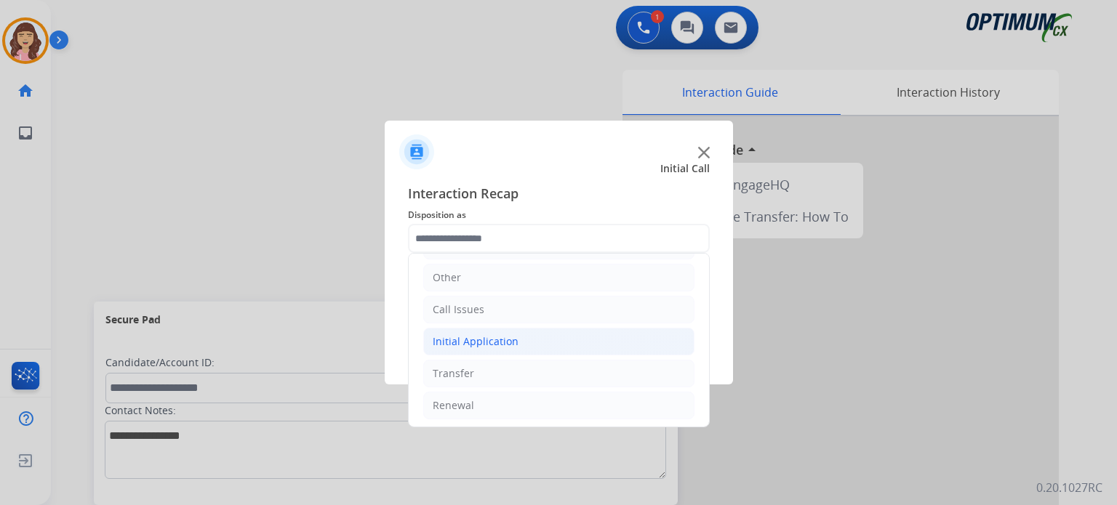
click at [484, 343] on div "Initial Application" at bounding box center [476, 341] width 86 height 15
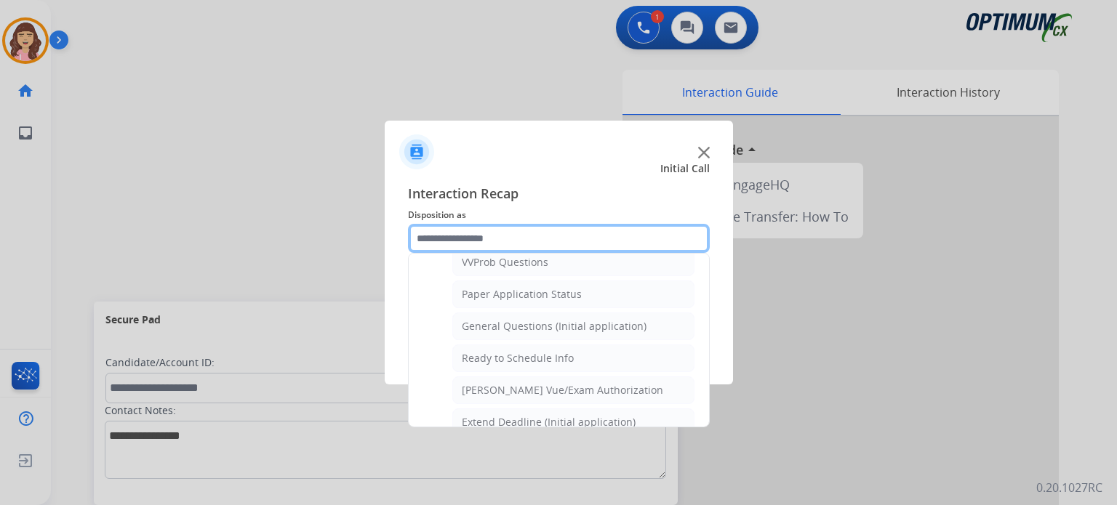
scroll to position [791, 0]
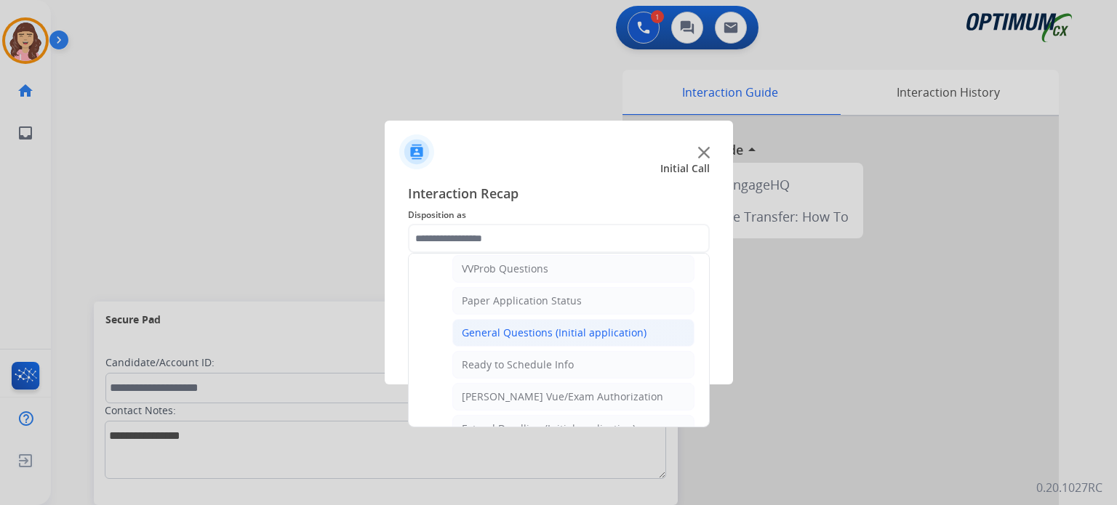
click at [515, 328] on div "General Questions (Initial application)" at bounding box center [554, 333] width 185 height 15
type input "**********"
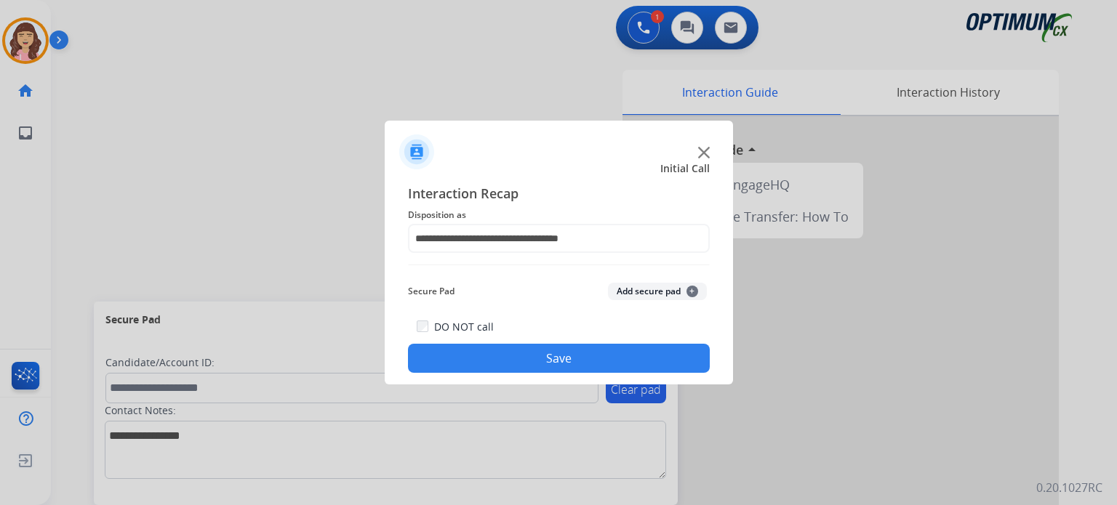
click at [534, 355] on button "Save" at bounding box center [559, 358] width 302 height 29
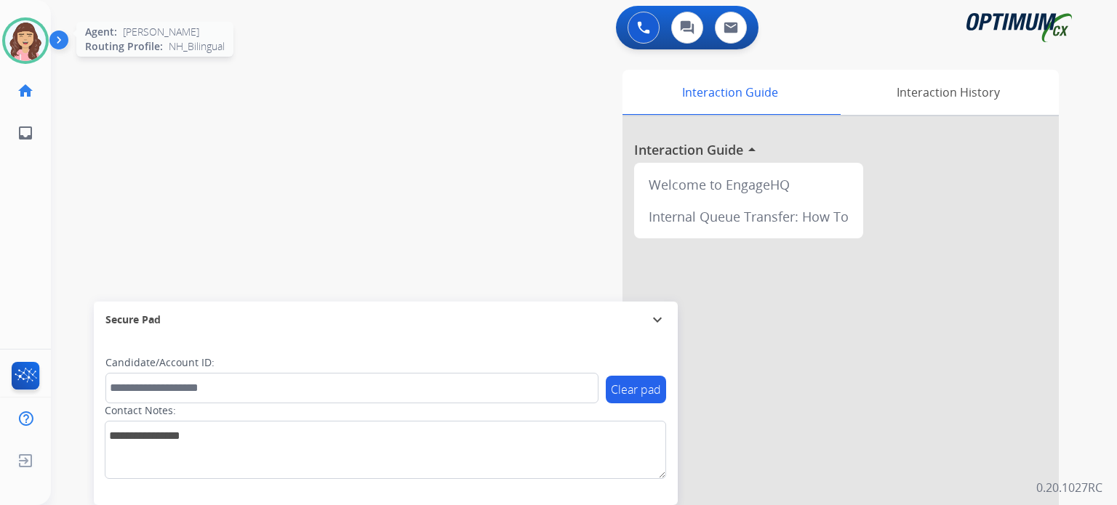
click at [14, 49] on img at bounding box center [25, 40] width 41 height 41
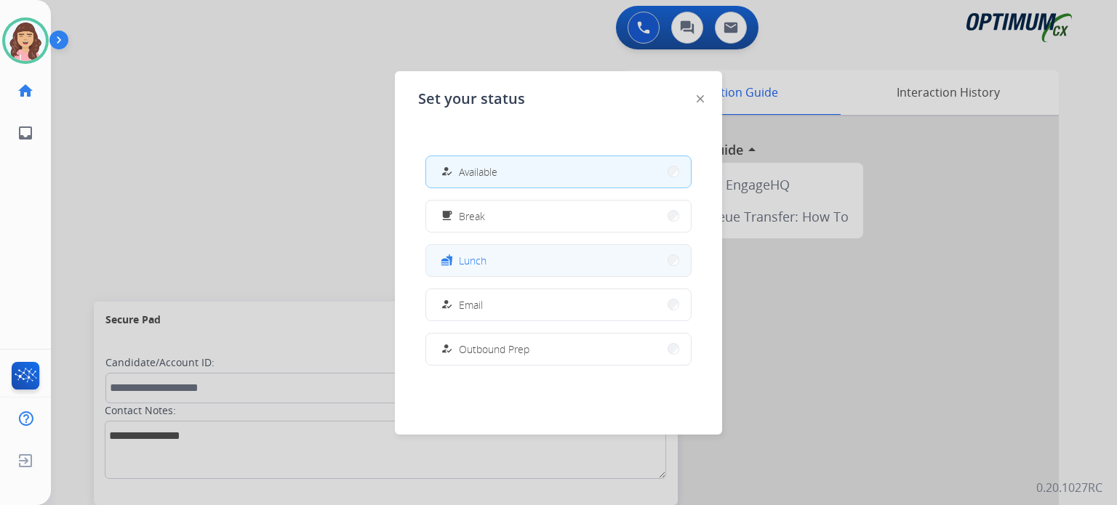
click at [498, 259] on button "fastfood Lunch" at bounding box center [558, 260] width 265 height 31
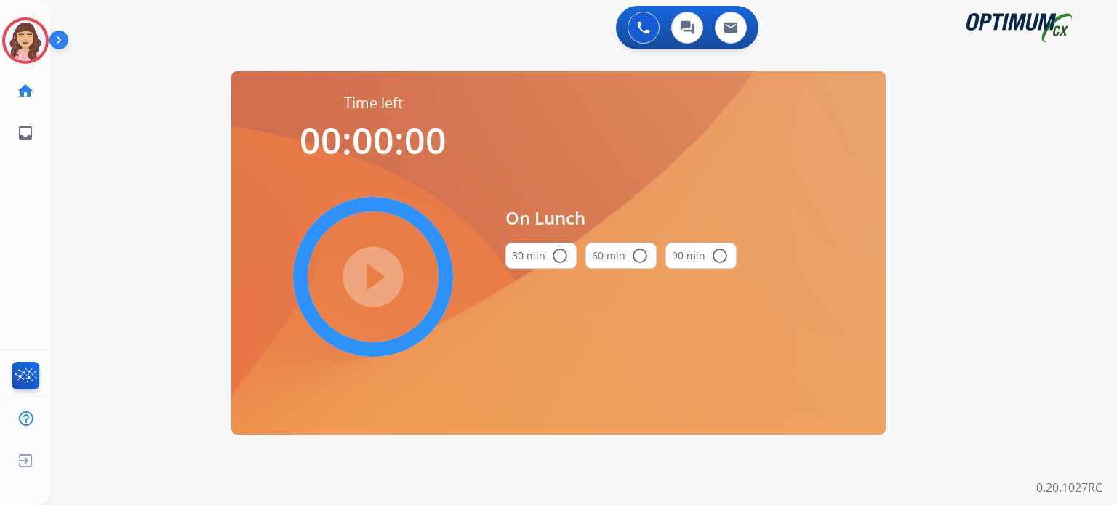
click at [555, 260] on mat-icon "radio_button_unchecked" at bounding box center [559, 255] width 17 height 17
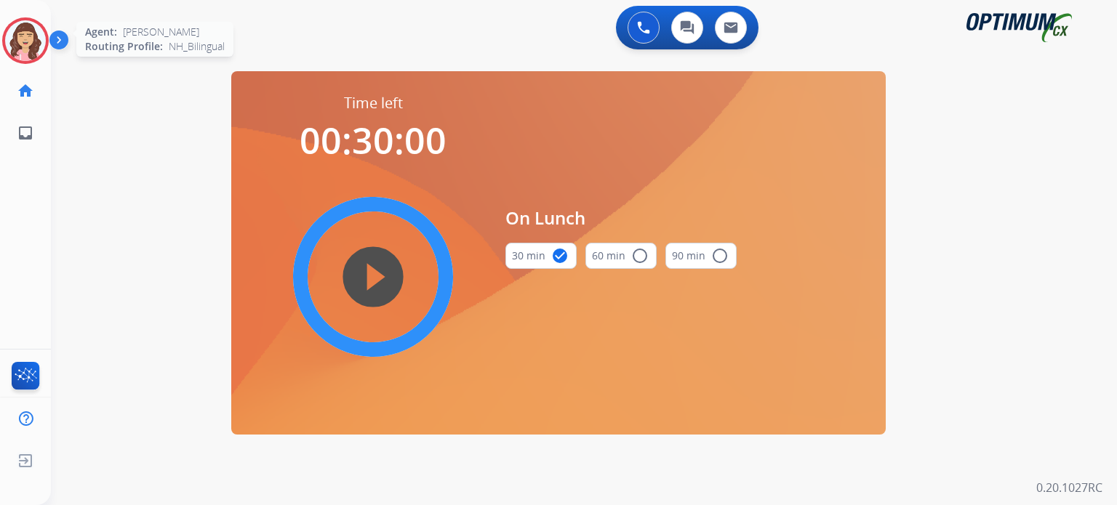
click at [36, 39] on img at bounding box center [25, 40] width 41 height 41
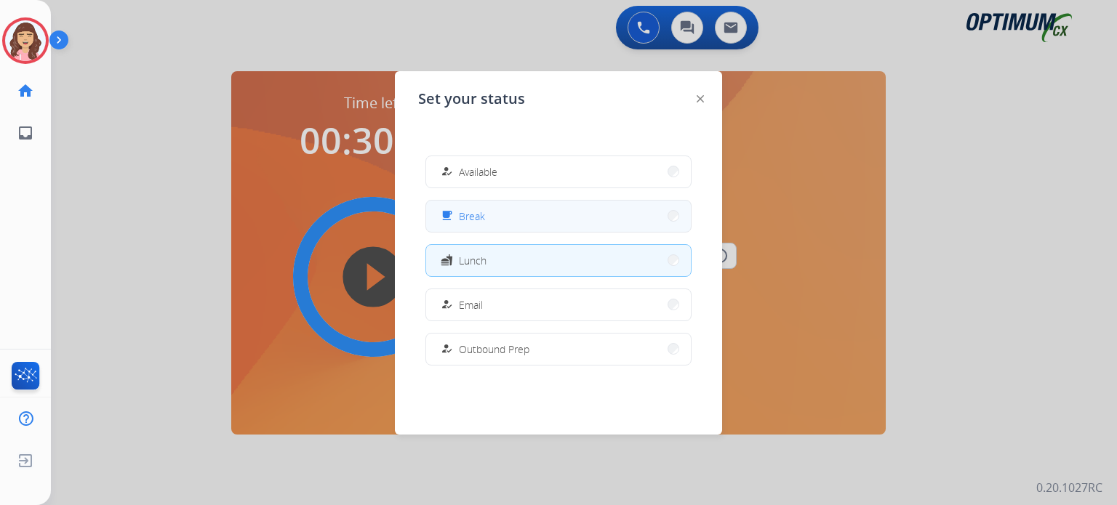
click at [477, 215] on span "Break" at bounding box center [472, 216] width 26 height 15
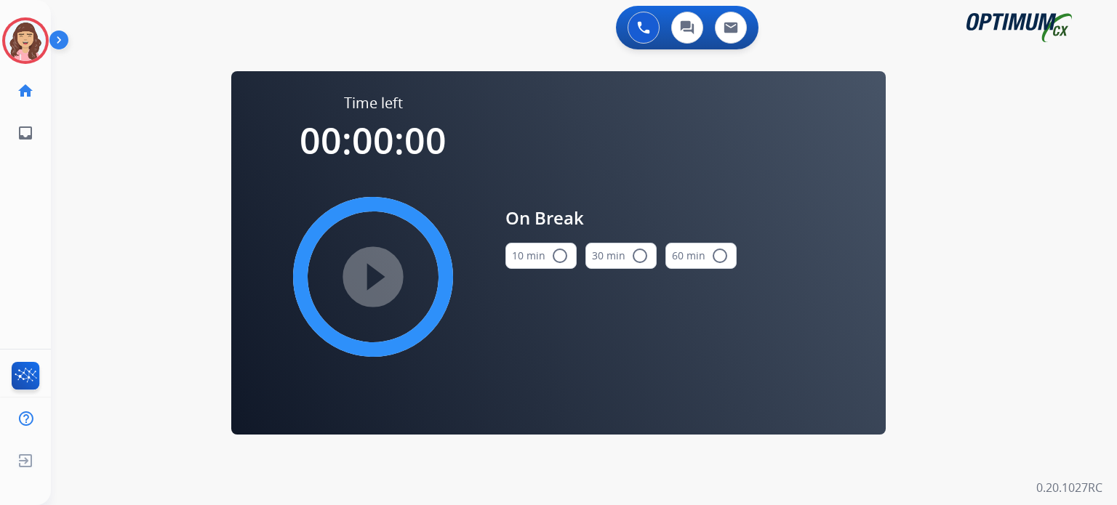
click at [555, 262] on mat-icon "radio_button_unchecked" at bounding box center [559, 255] width 17 height 17
click at [373, 281] on mat-icon "play_circle_filled" at bounding box center [372, 276] width 17 height 17
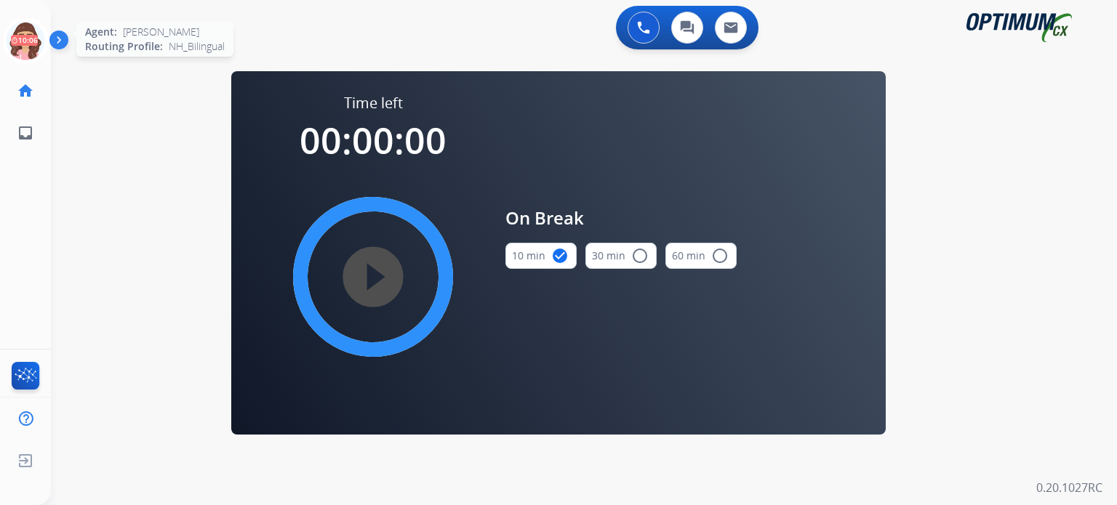
click at [20, 39] on icon at bounding box center [25, 40] width 47 height 47
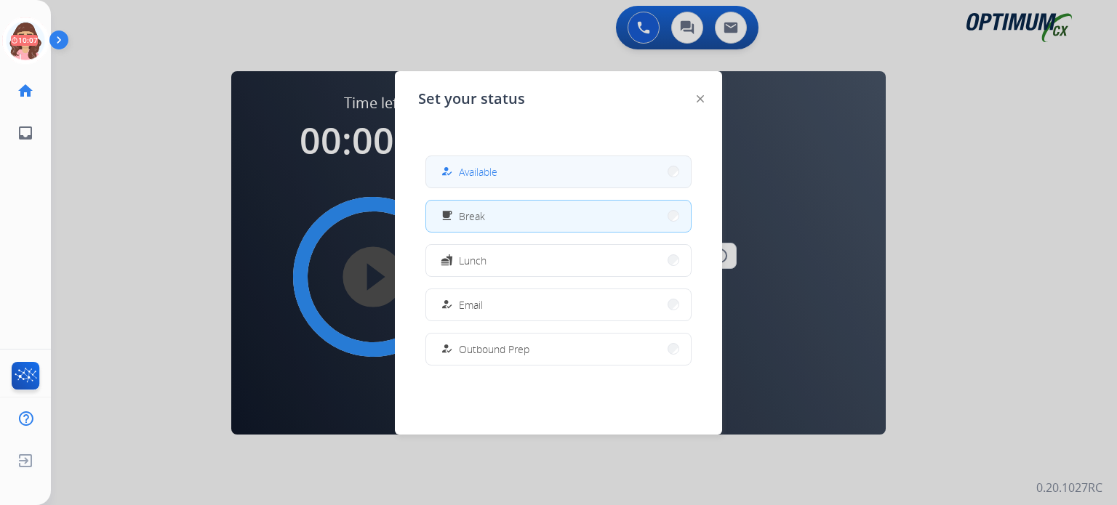
click at [516, 164] on button "how_to_reg Available" at bounding box center [558, 171] width 265 height 31
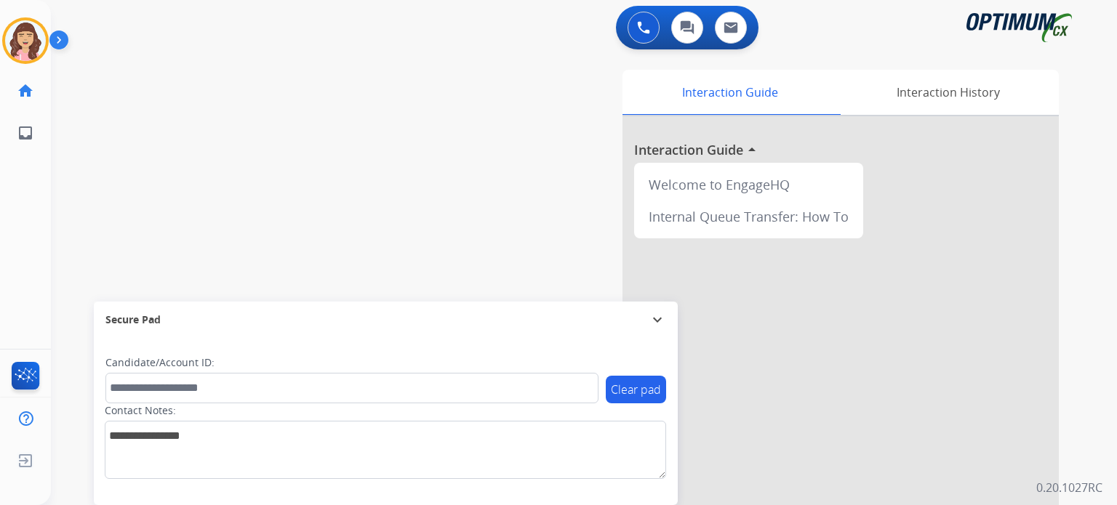
click at [145, 254] on div "swap_horiz Break voice bridge close_fullscreen Connect 3-Way Call merge_type Se…" at bounding box center [566, 355] width 1031 height 606
click at [212, 185] on div "swap_horiz Break voice bridge close_fullscreen Connect 3-Way Call merge_type Se…" at bounding box center [566, 355] width 1031 height 606
click at [128, 100] on div "swap_horiz Break voice bridge close_fullscreen Connect 3-Way Call merge_type Se…" at bounding box center [566, 355] width 1031 height 606
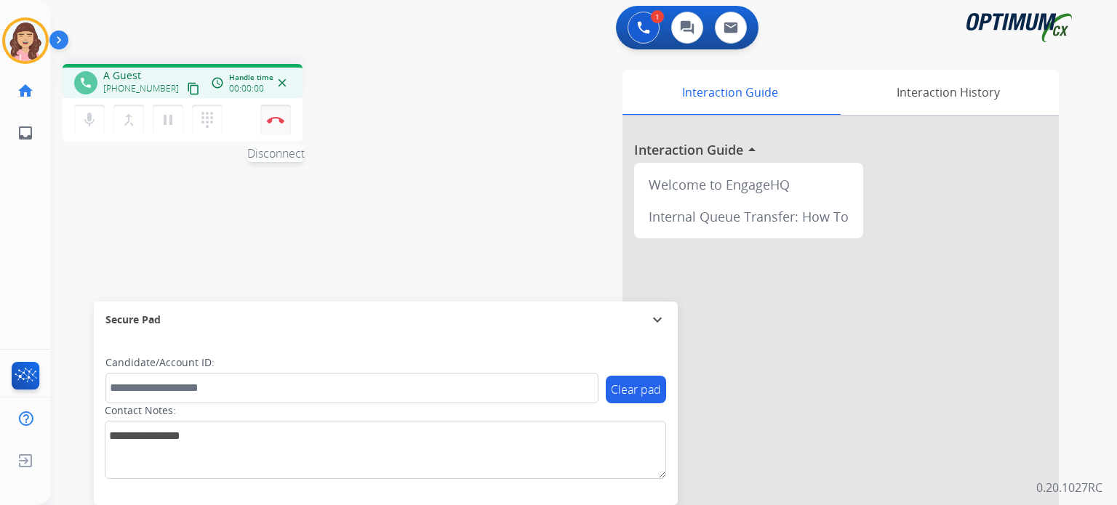
click at [272, 129] on button "Disconnect" at bounding box center [275, 120] width 31 height 31
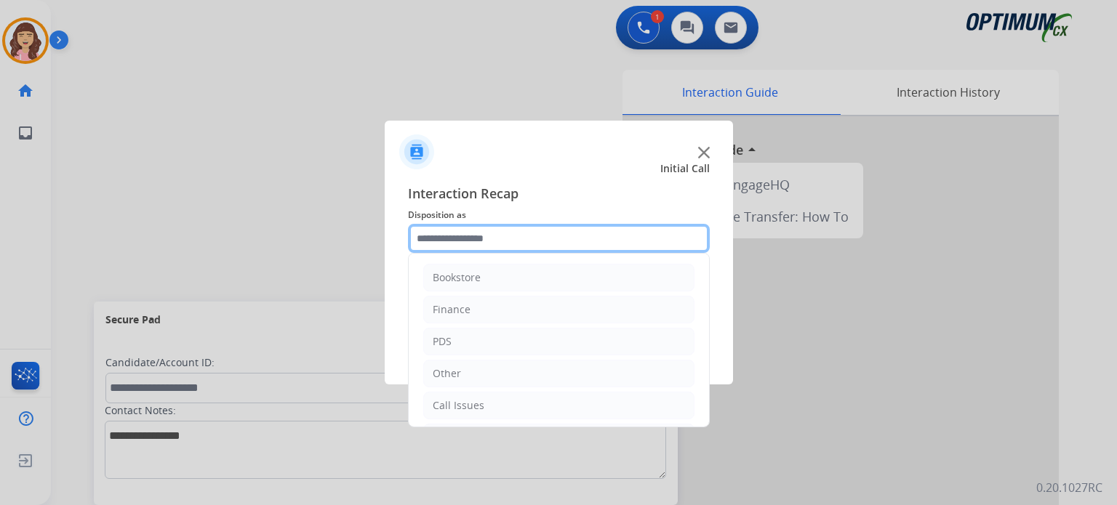
click at [473, 244] on input "text" at bounding box center [559, 238] width 302 height 29
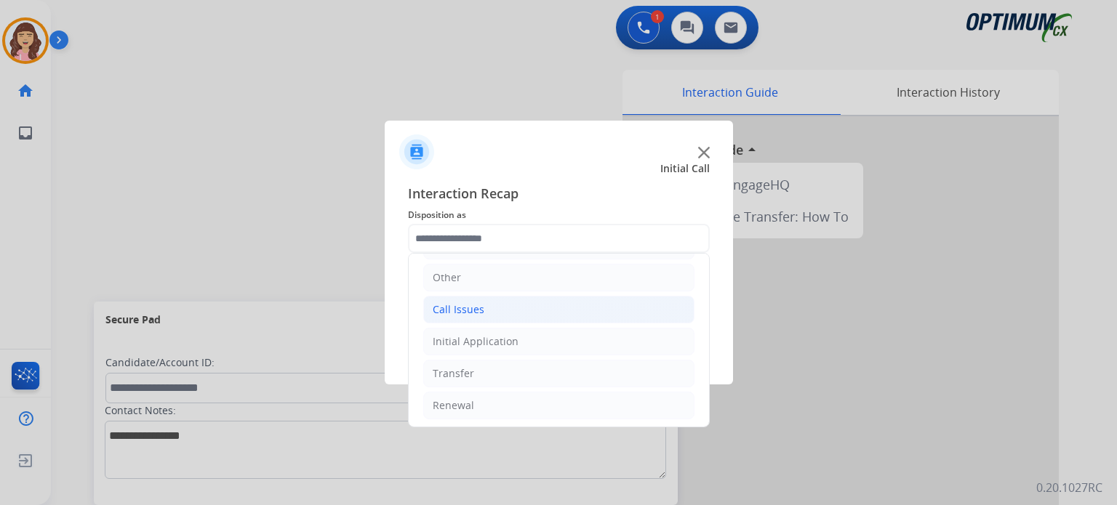
click at [473, 315] on li "Call Issues" at bounding box center [558, 310] width 271 height 28
click at [513, 405] on div "Dropped Call" at bounding box center [494, 405] width 64 height 15
type input "**********"
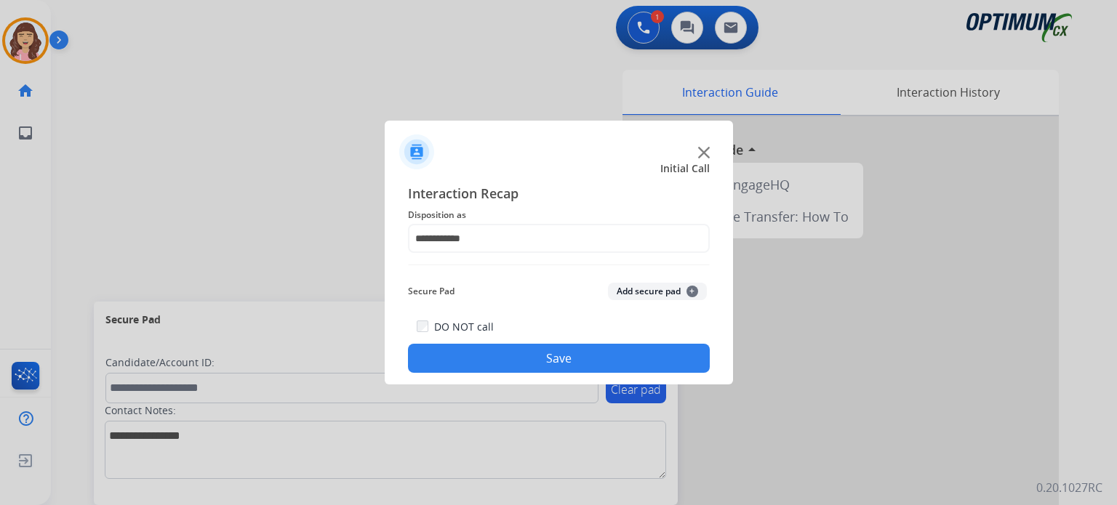
click at [564, 355] on button "Save" at bounding box center [559, 358] width 302 height 29
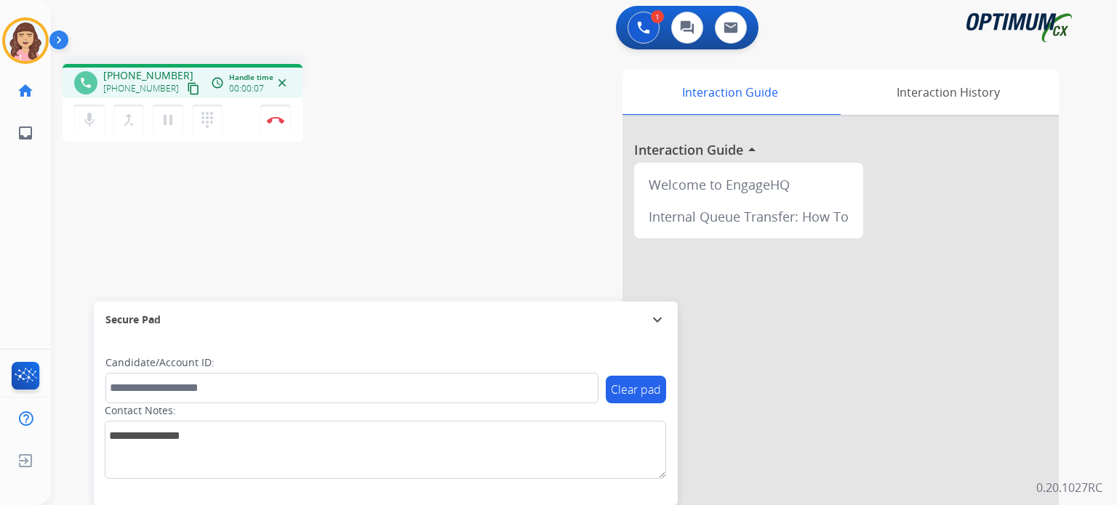
click at [187, 87] on mat-icon "content_copy" at bounding box center [193, 88] width 13 height 13
click at [279, 118] on img at bounding box center [275, 119] width 17 height 7
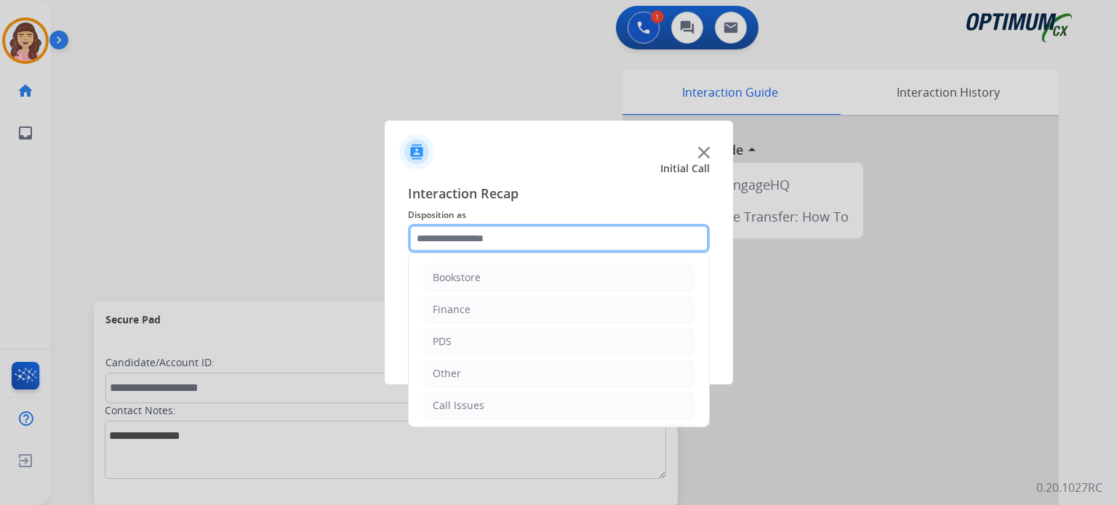
click at [498, 237] on input "text" at bounding box center [559, 238] width 302 height 29
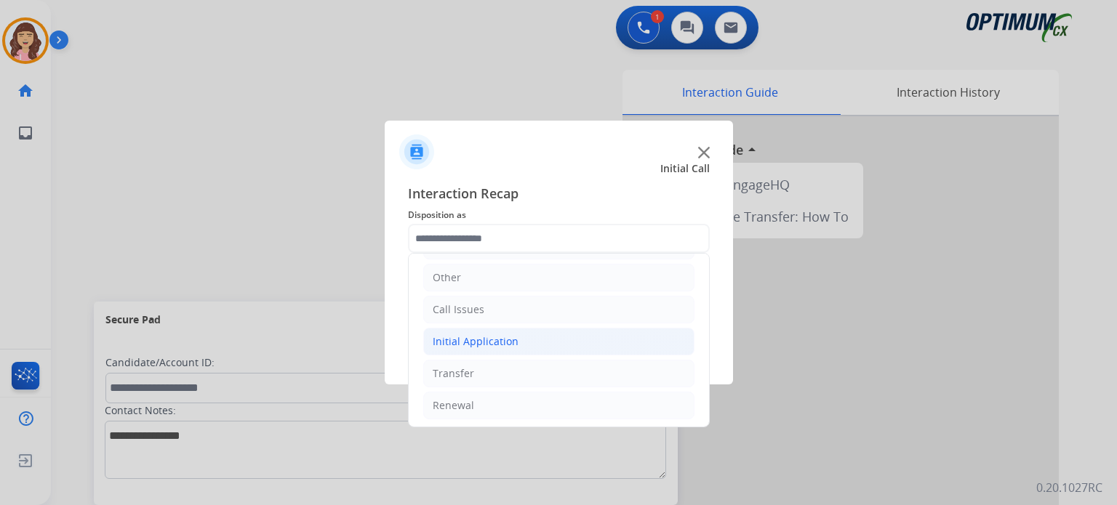
click at [477, 334] on div "Initial Application" at bounding box center [476, 341] width 86 height 15
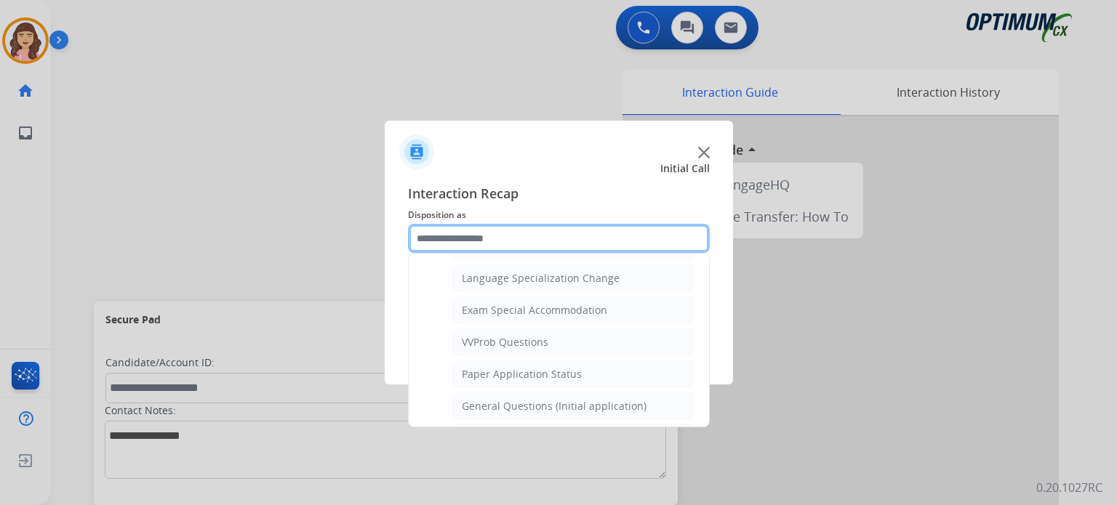
scroll to position [742, 0]
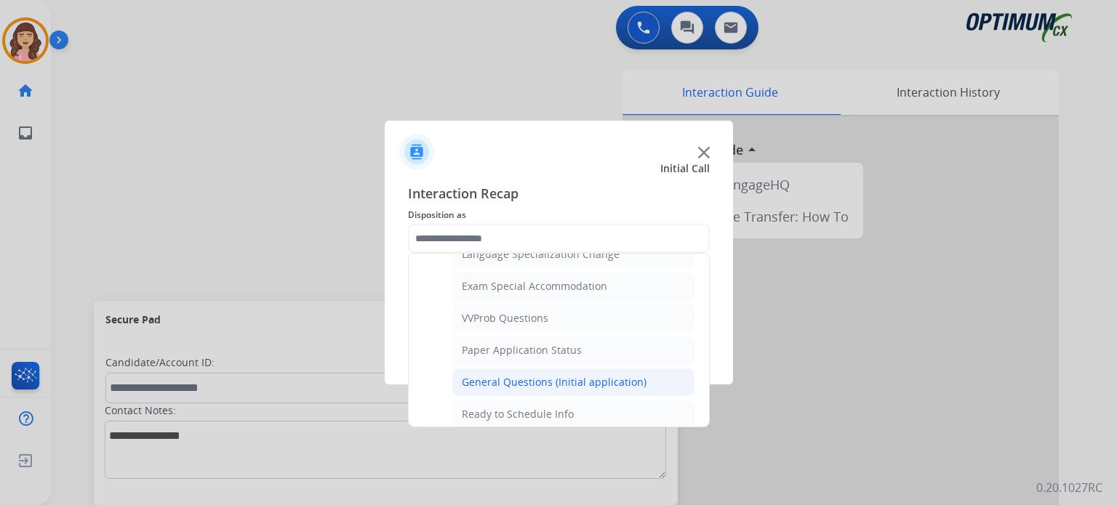
click at [568, 375] on div "General Questions (Initial application)" at bounding box center [554, 382] width 185 height 15
type input "**********"
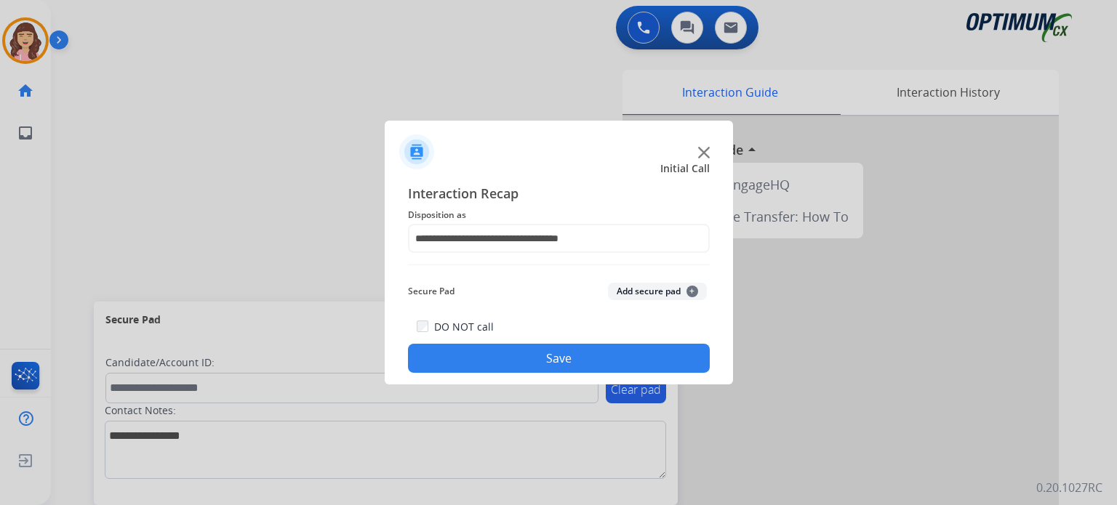
click at [566, 366] on button "Save" at bounding box center [559, 358] width 302 height 29
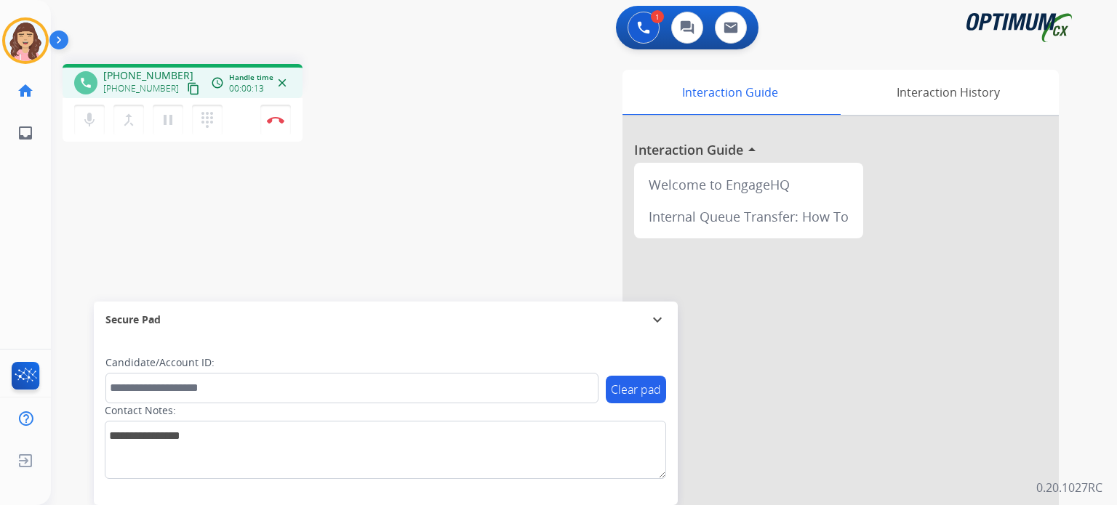
click at [187, 87] on mat-icon "content_copy" at bounding box center [193, 88] width 13 height 13
click at [281, 118] on img at bounding box center [275, 119] width 17 height 7
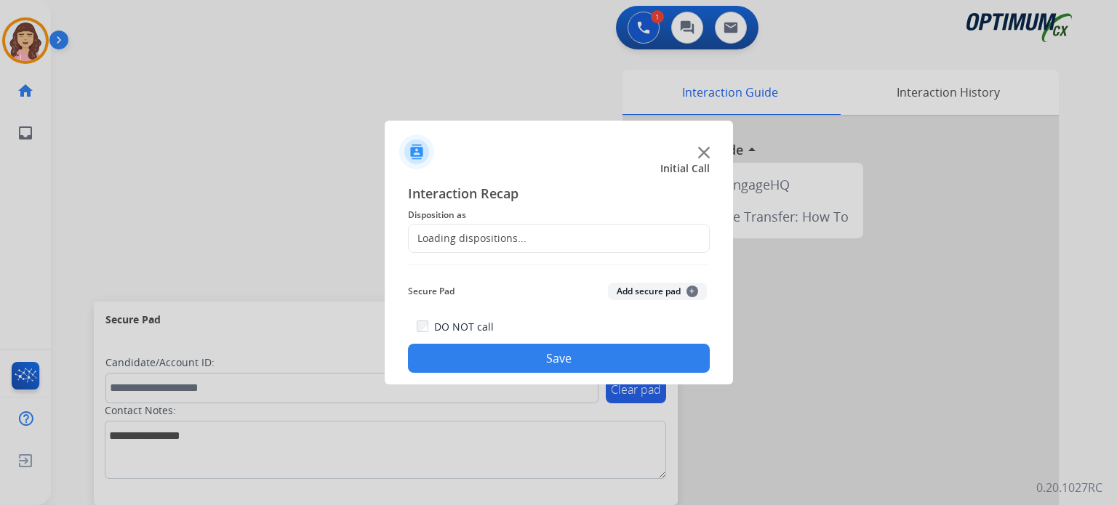
click at [523, 241] on div "Loading dispositions..." at bounding box center [559, 238] width 302 height 29
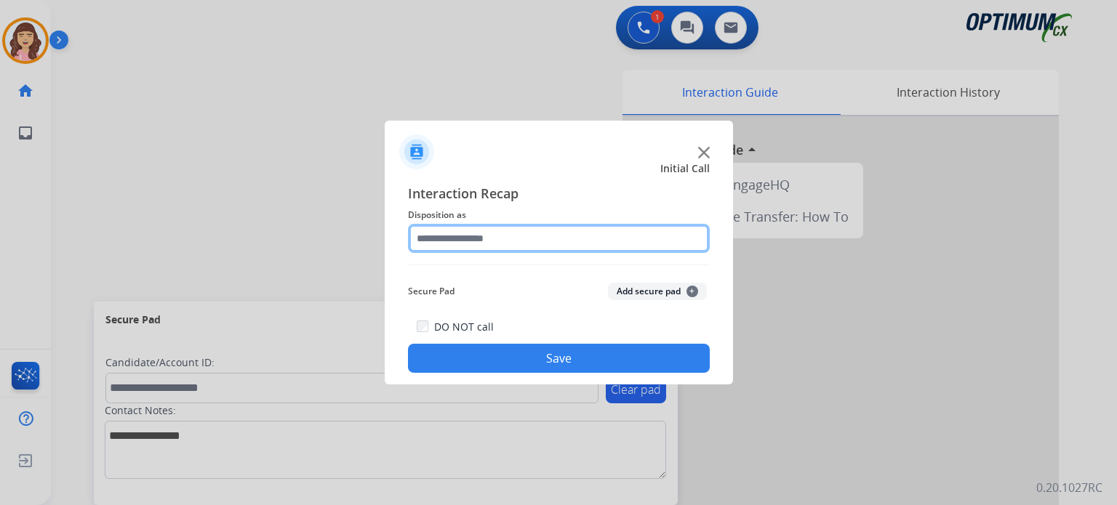
click at [648, 246] on input "text" at bounding box center [559, 238] width 302 height 29
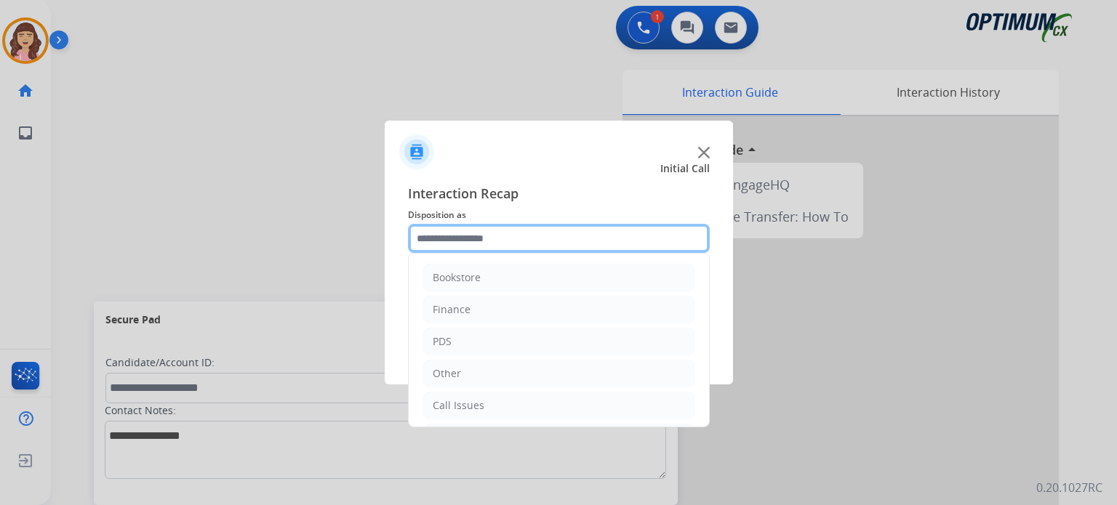
scroll to position [96, 0]
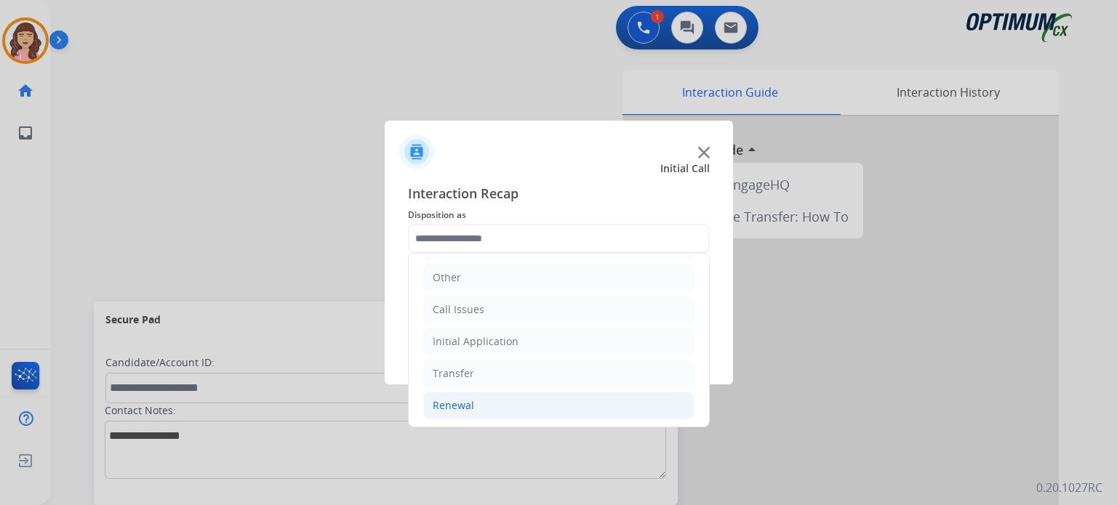
click at [470, 400] on div "Renewal" at bounding box center [453, 405] width 41 height 15
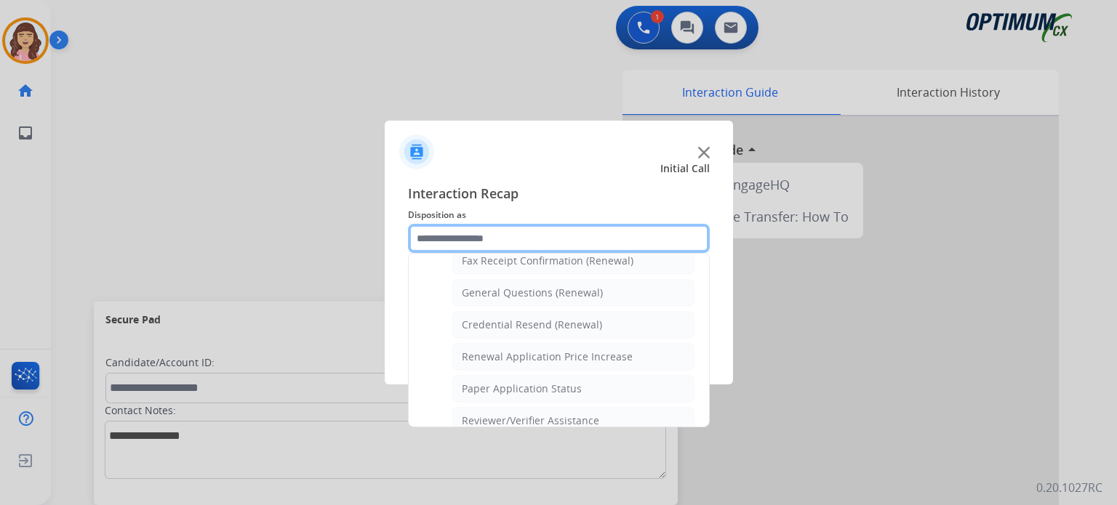
scroll to position [410, 0]
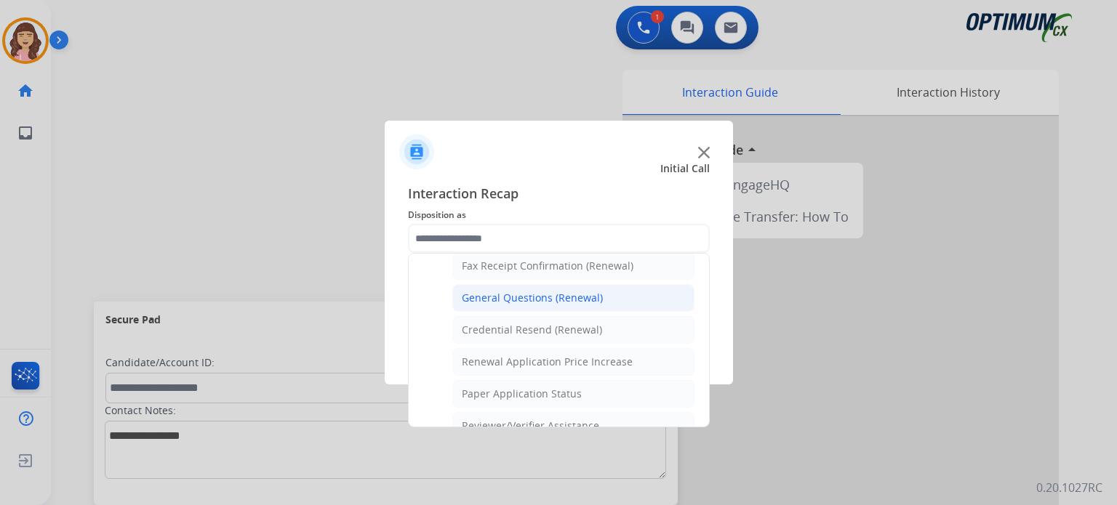
click at [555, 291] on div "General Questions (Renewal)" at bounding box center [532, 298] width 141 height 15
type input "**********"
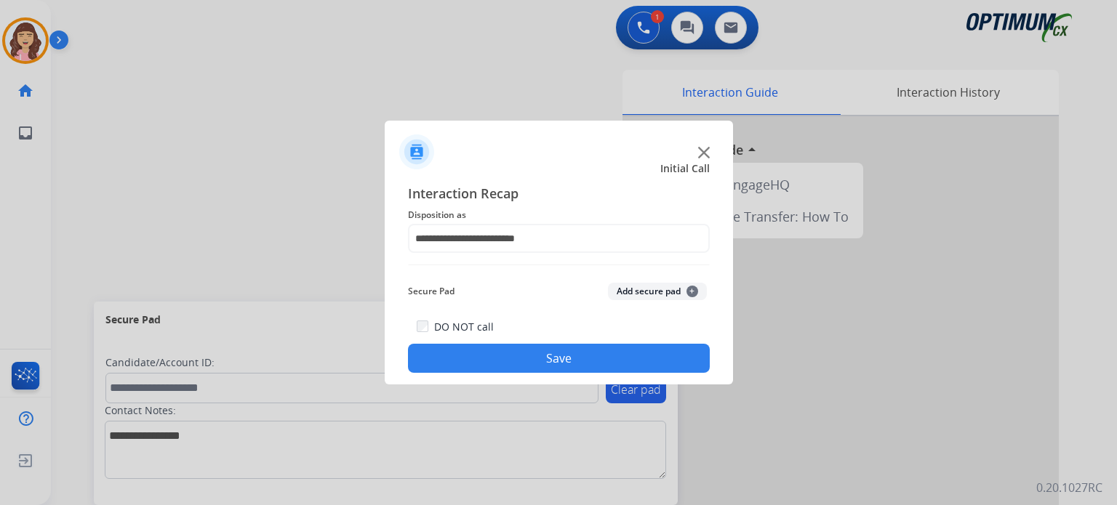
click at [557, 355] on button "Save" at bounding box center [559, 358] width 302 height 29
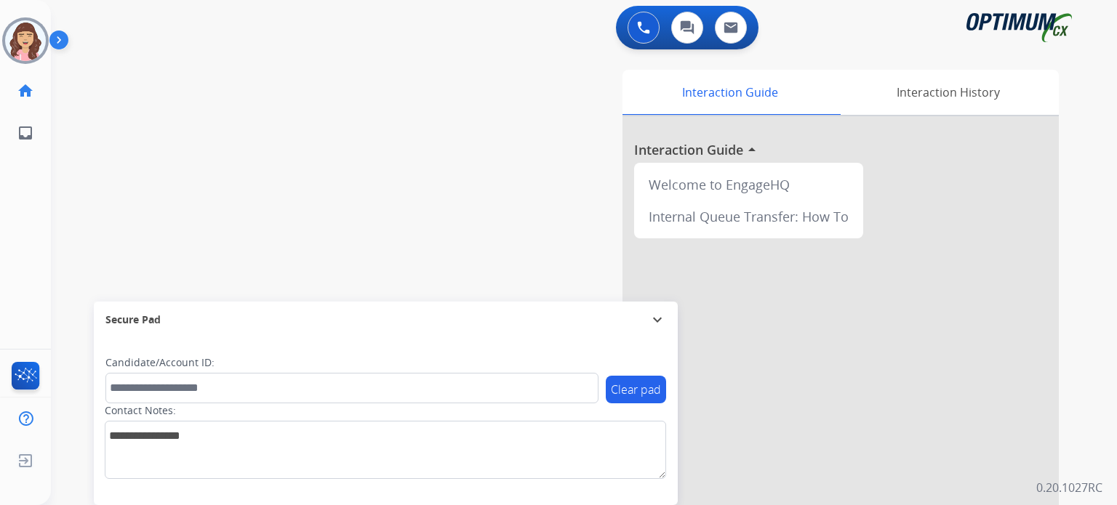
click at [324, 166] on div "swap_horiz Break voice bridge close_fullscreen Connect 3-Way Call merge_type Se…" at bounding box center [566, 355] width 1031 height 606
click at [27, 47] on img at bounding box center [25, 40] width 41 height 41
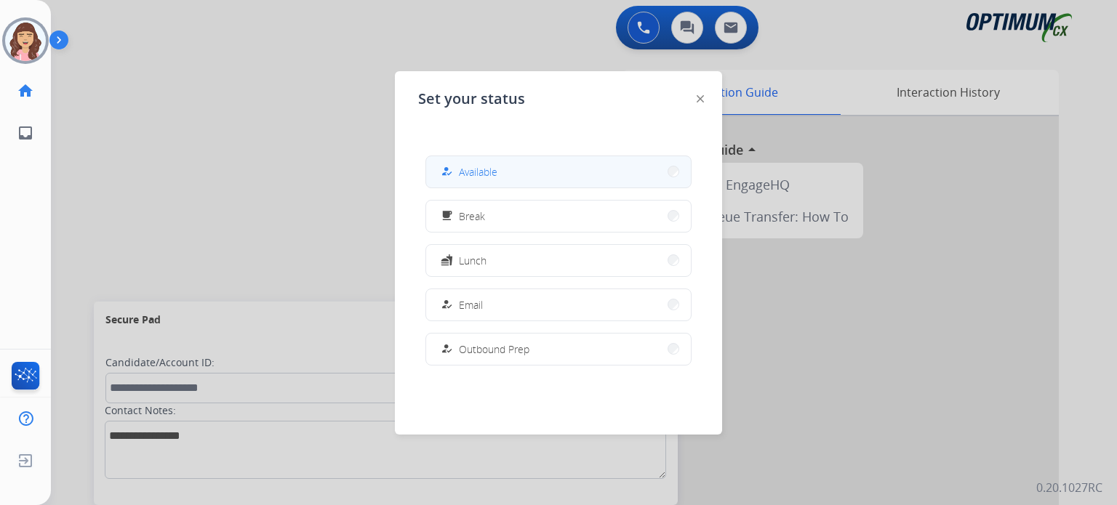
click at [466, 182] on button "how_to_reg Available" at bounding box center [558, 171] width 265 height 31
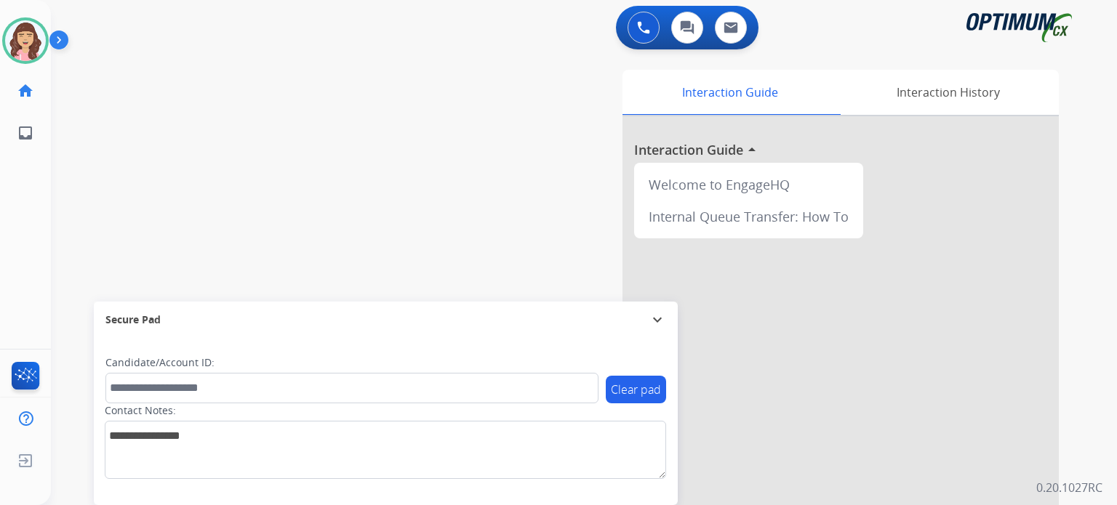
click at [1041, 343] on div at bounding box center [840, 387] width 436 height 542
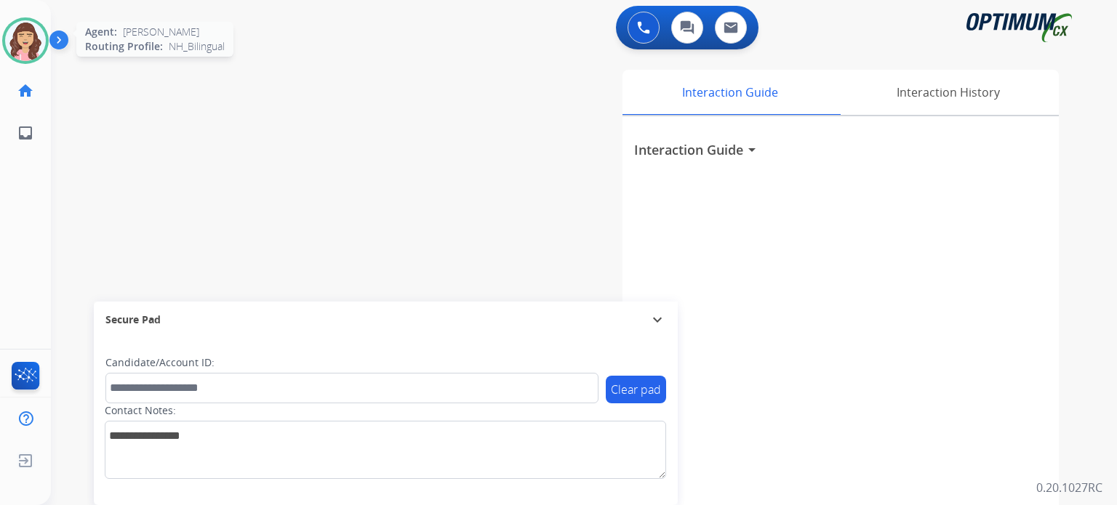
click at [20, 50] on img at bounding box center [25, 40] width 41 height 41
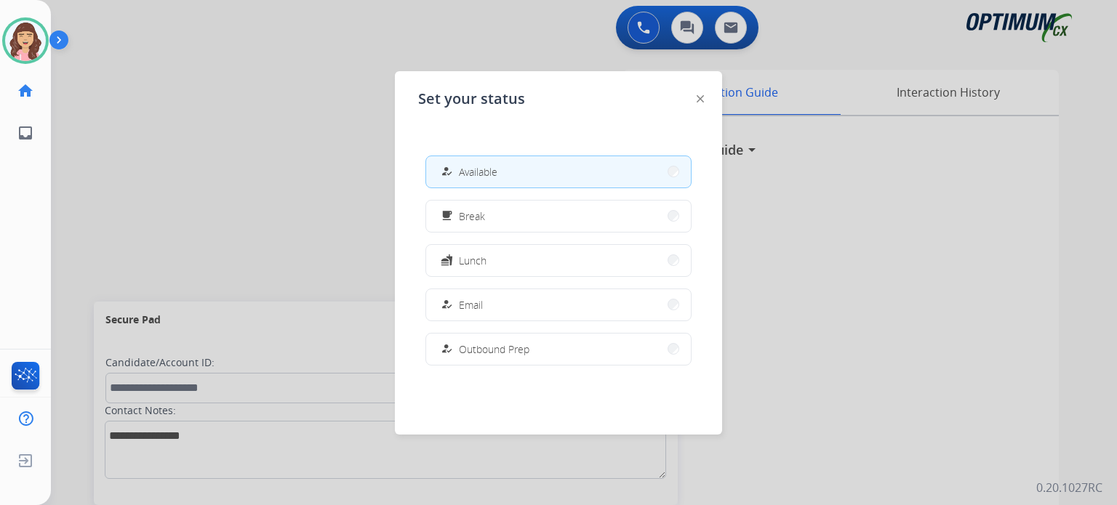
scroll to position [362, 0]
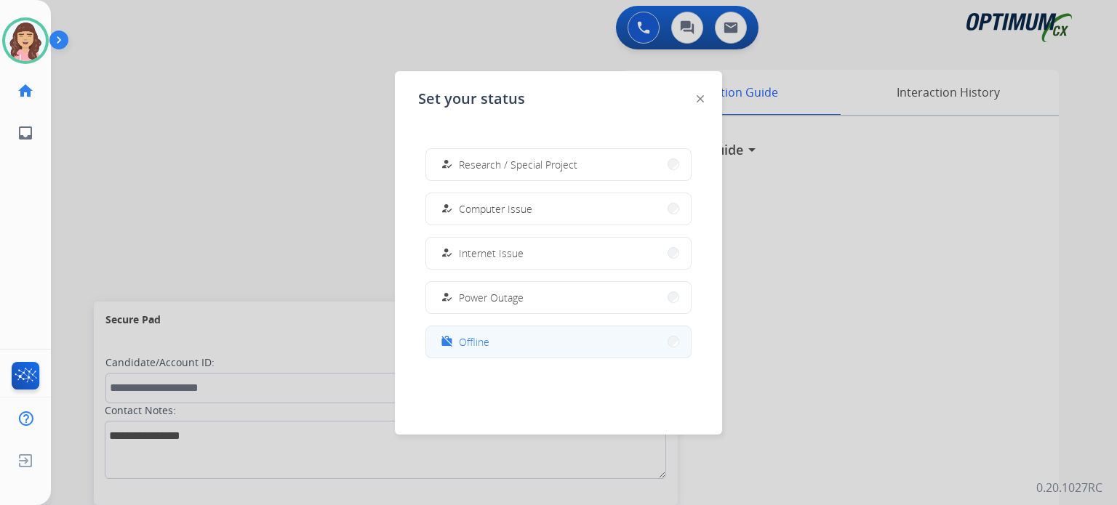
click at [498, 351] on button "work_off Offline" at bounding box center [558, 341] width 265 height 31
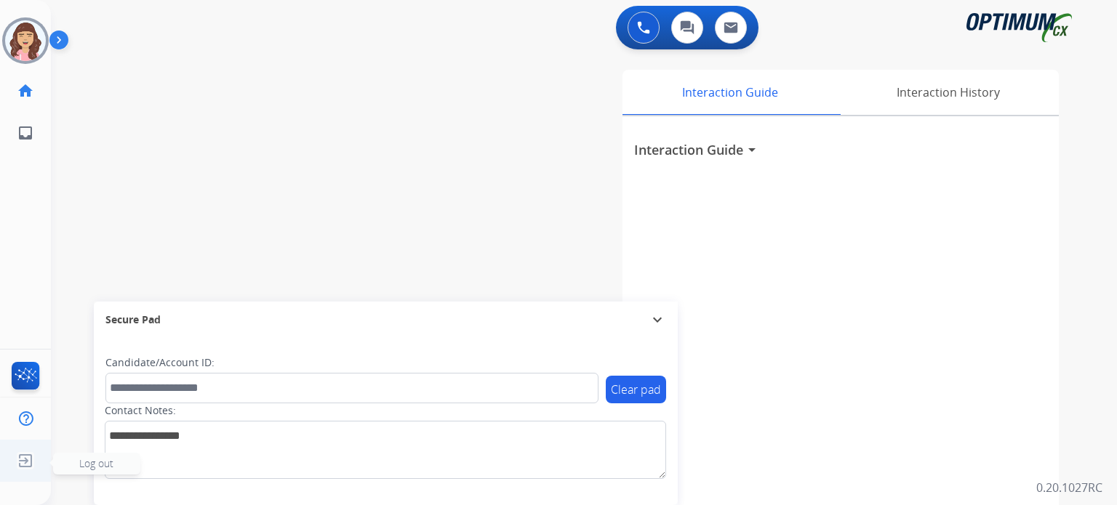
click at [26, 460] on img at bounding box center [25, 461] width 26 height 28
